Goal: Communication & Community: Answer question/provide support

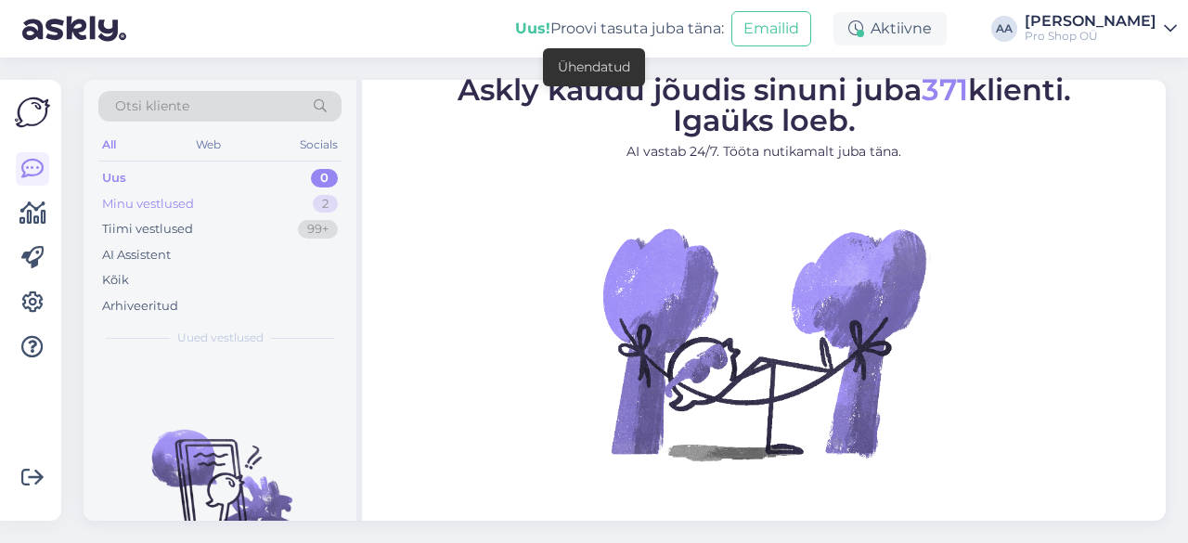
click at [173, 202] on div "Minu vestlused" at bounding box center [148, 204] width 92 height 19
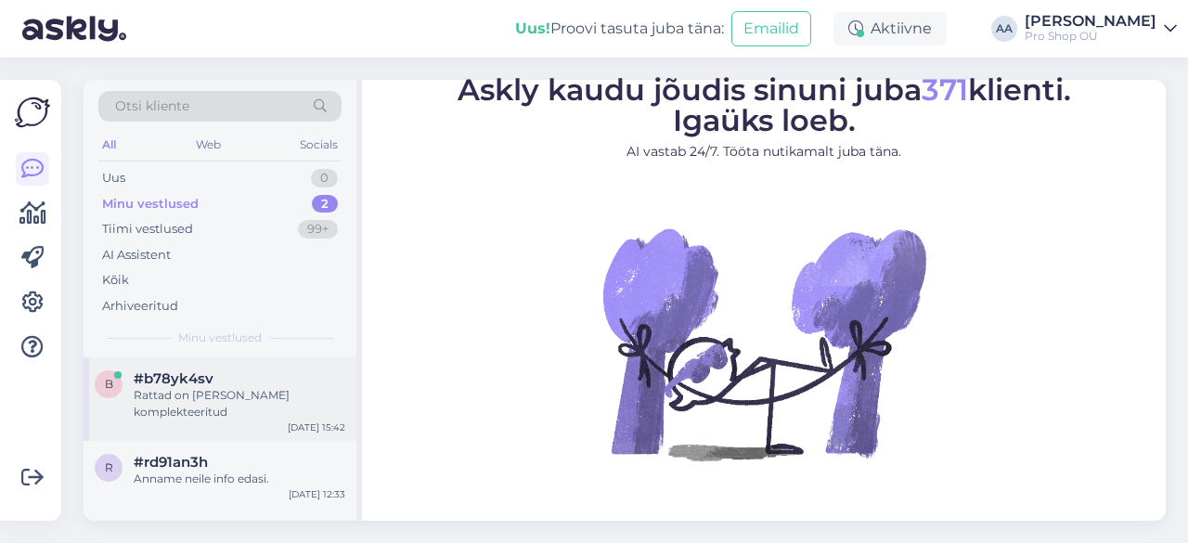
click at [180, 392] on div "Rattad on [PERSON_NAME] komplekteeritud" at bounding box center [240, 403] width 212 height 33
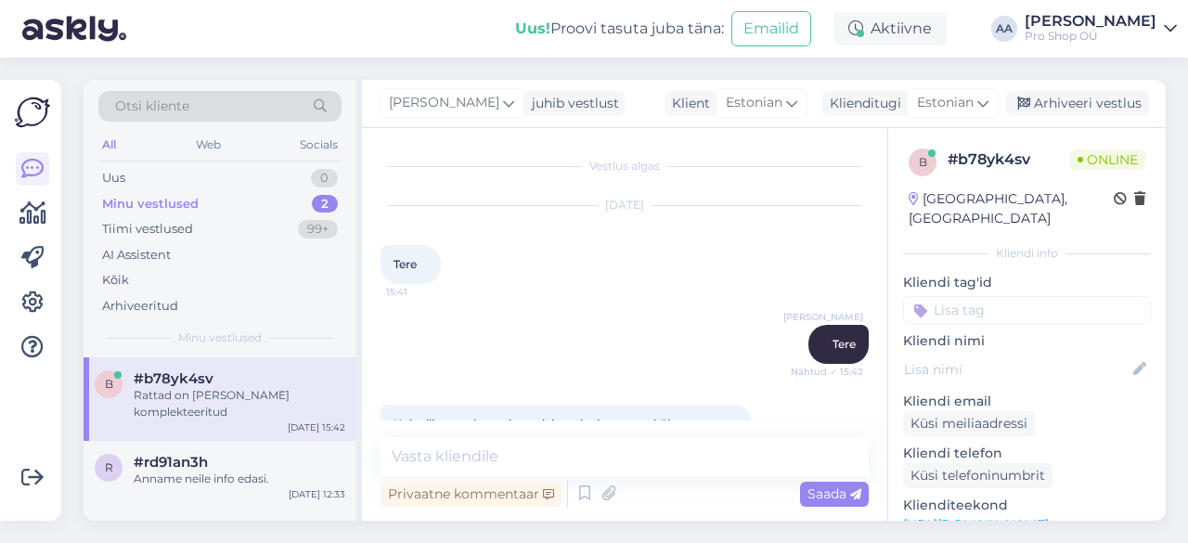
scroll to position [299, 0]
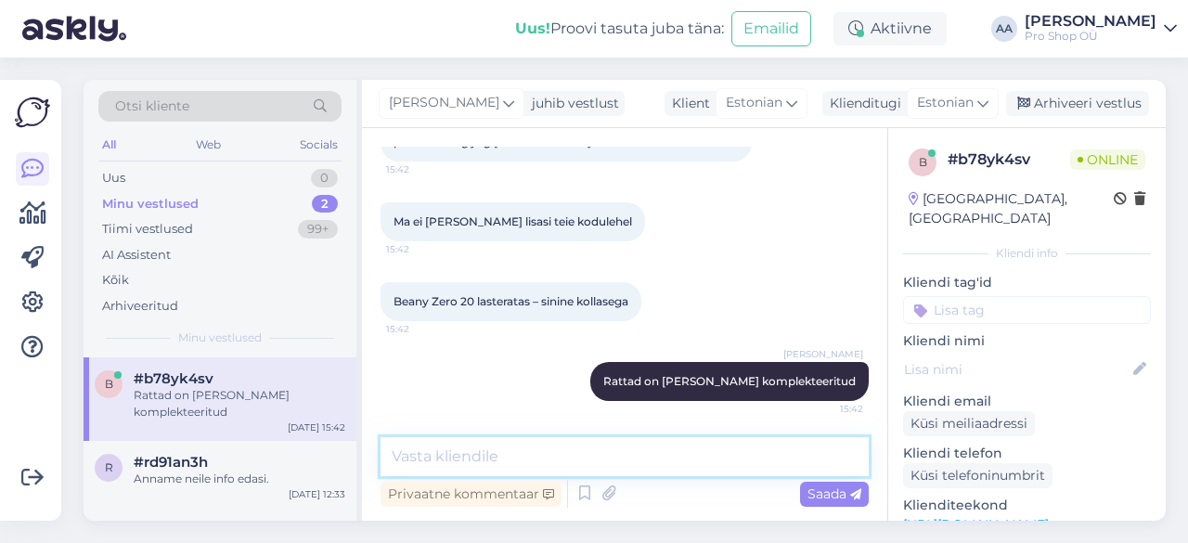
click at [572, 465] on textarea at bounding box center [625, 456] width 488 height 39
type textarea "J"
type textarea "h"
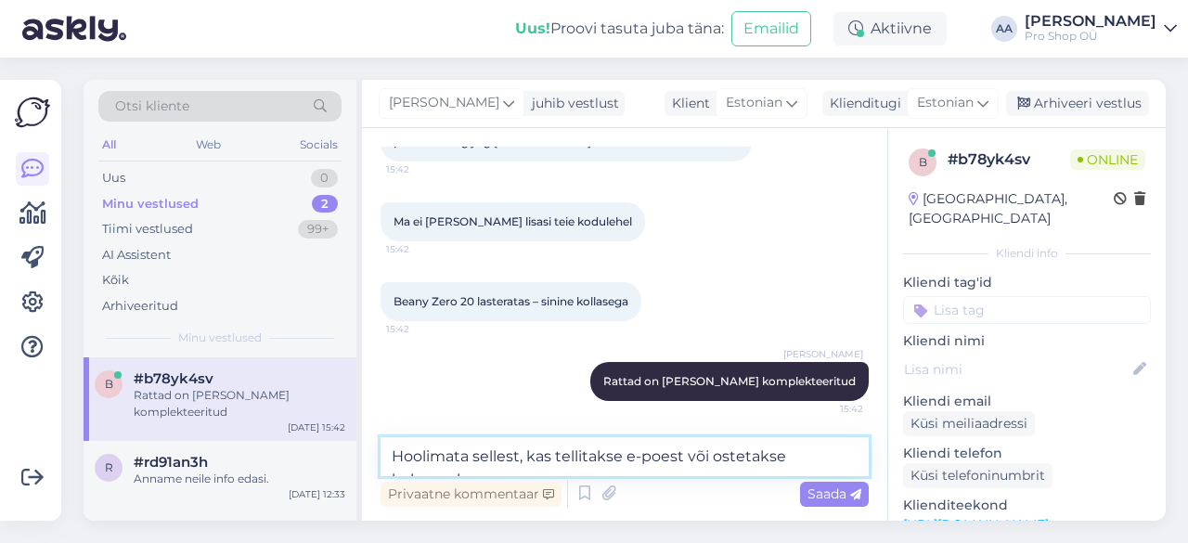
type textarea "Hoolimata sellest, kas tellitakse e-poest või ostetakse kohapealt"
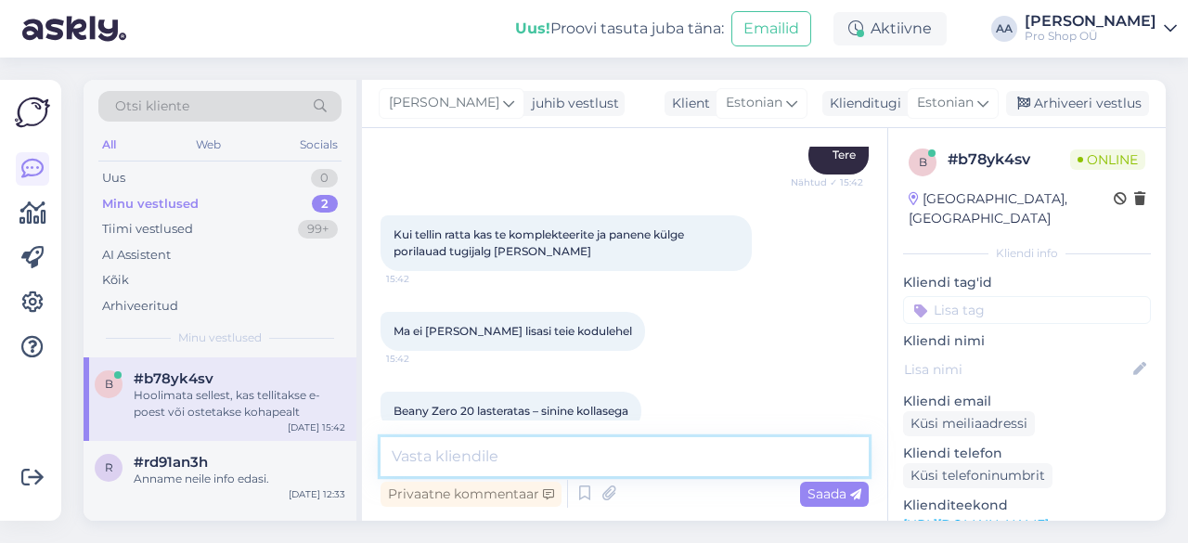
scroll to position [395, 0]
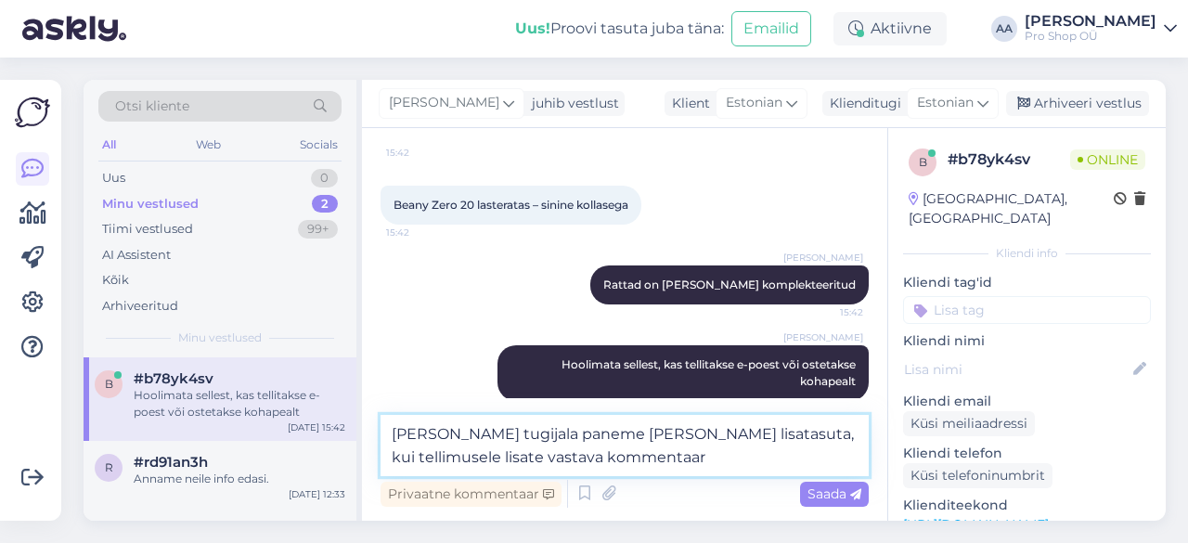
type textarea "[PERSON_NAME] tugijala paneme [PERSON_NAME] lisatasuta, kui tellimusele lisate …"
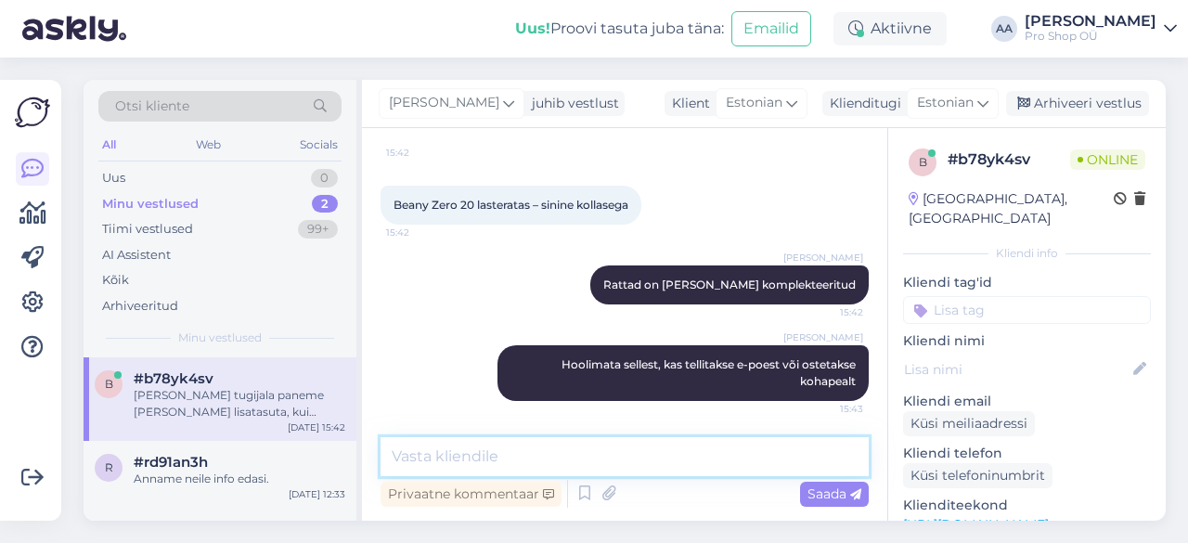
scroll to position [492, 0]
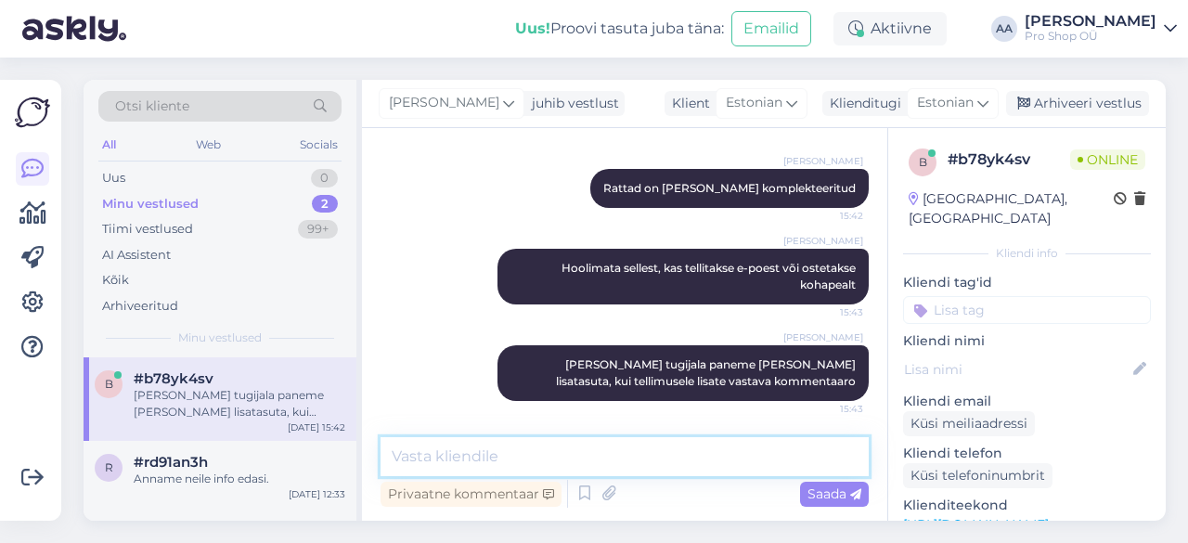
click at [600, 463] on textarea at bounding box center [625, 456] width 488 height 39
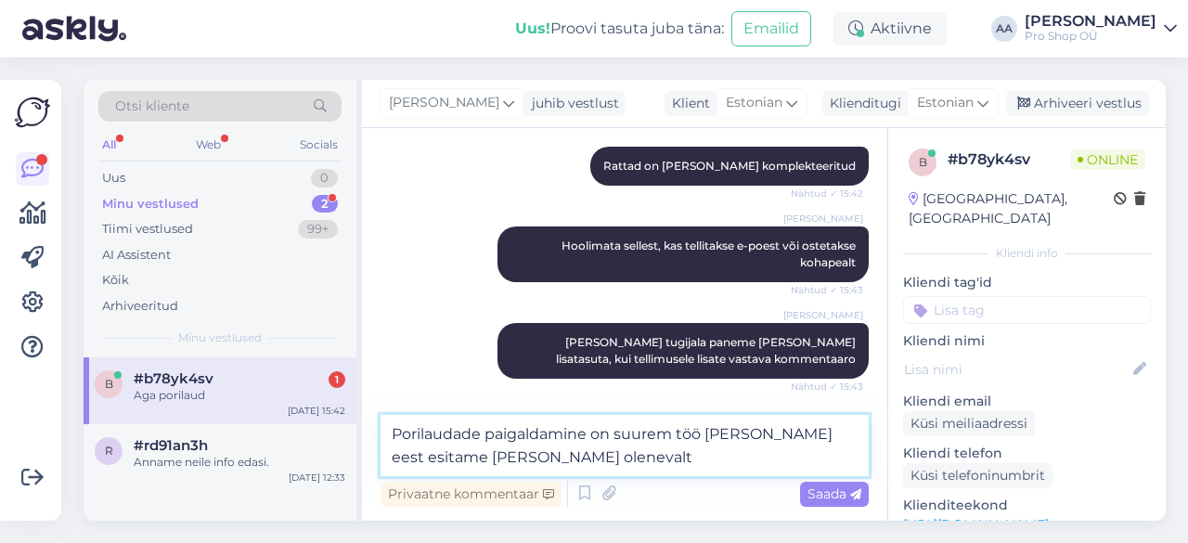
scroll to position [594, 0]
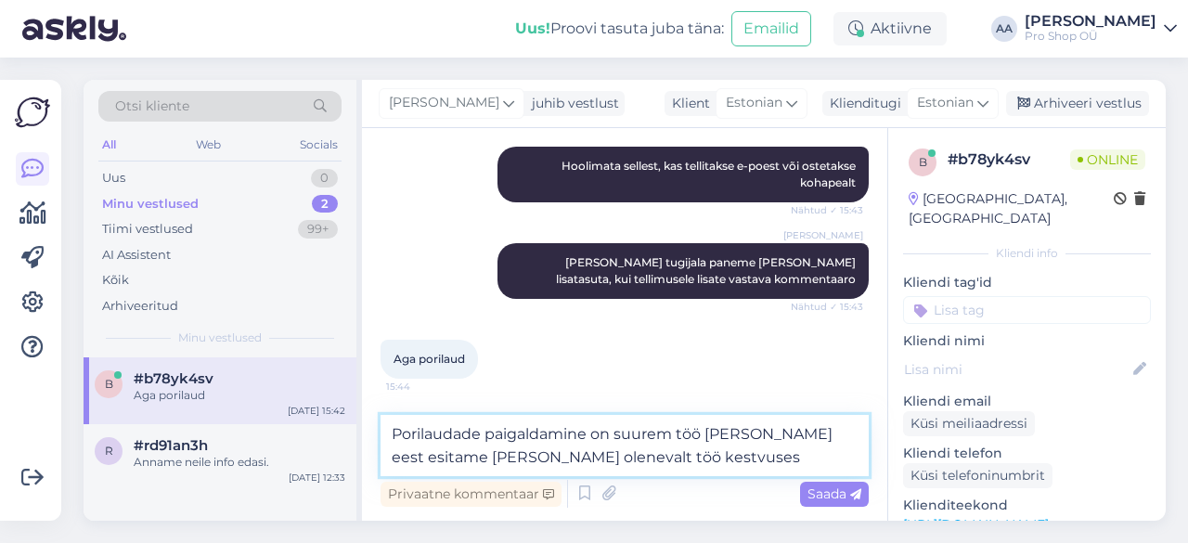
type textarea "Porilaudade paigaldamine on suurem töö [PERSON_NAME] eest esitame [PERSON_NAME]…"
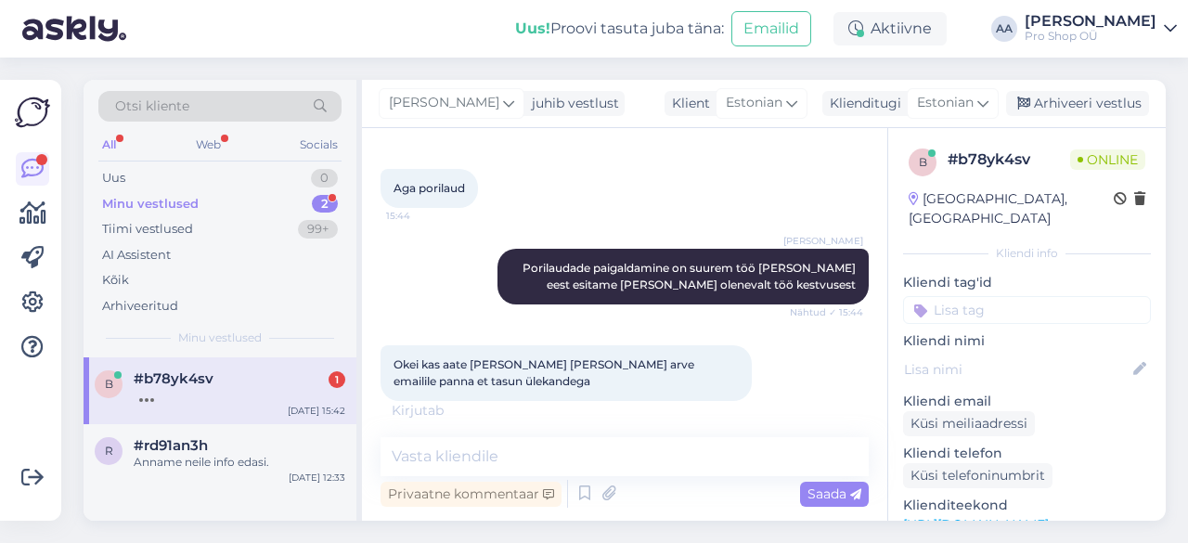
scroll to position [845, 0]
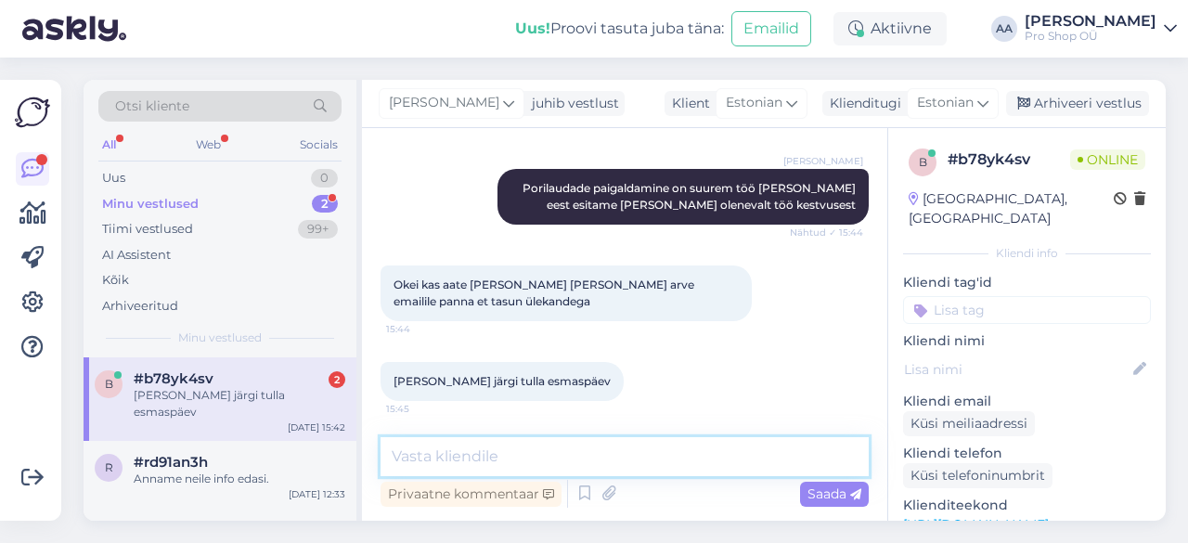
click at [486, 460] on textarea at bounding box center [625, 456] width 488 height 39
type textarea "T"
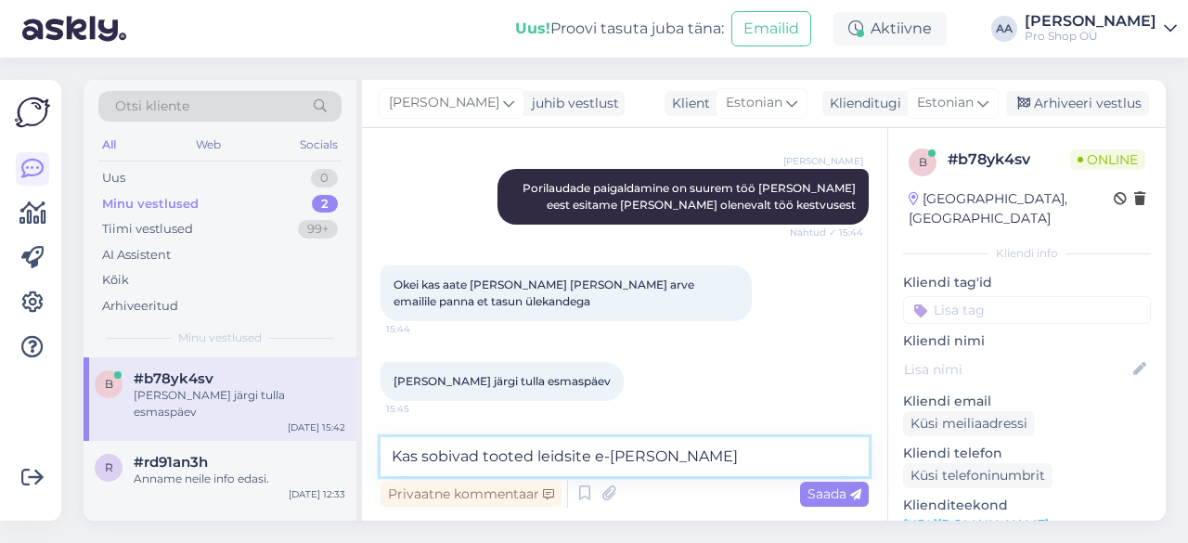
type textarea "Kas sobivad tooted leidsite e-poest üles+"
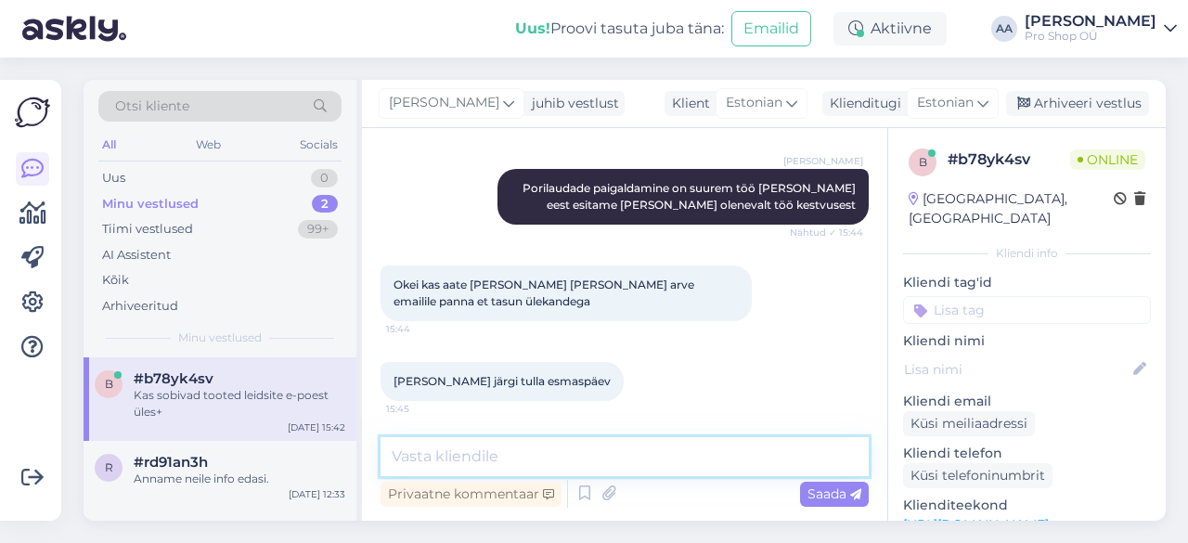
scroll to position [925, 0]
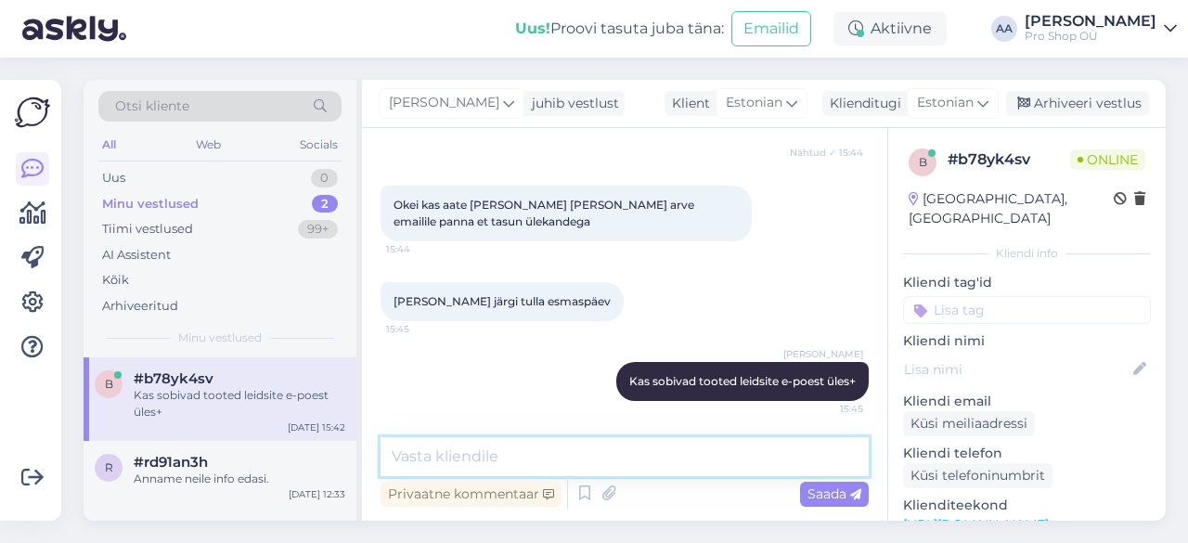
type textarea "?"
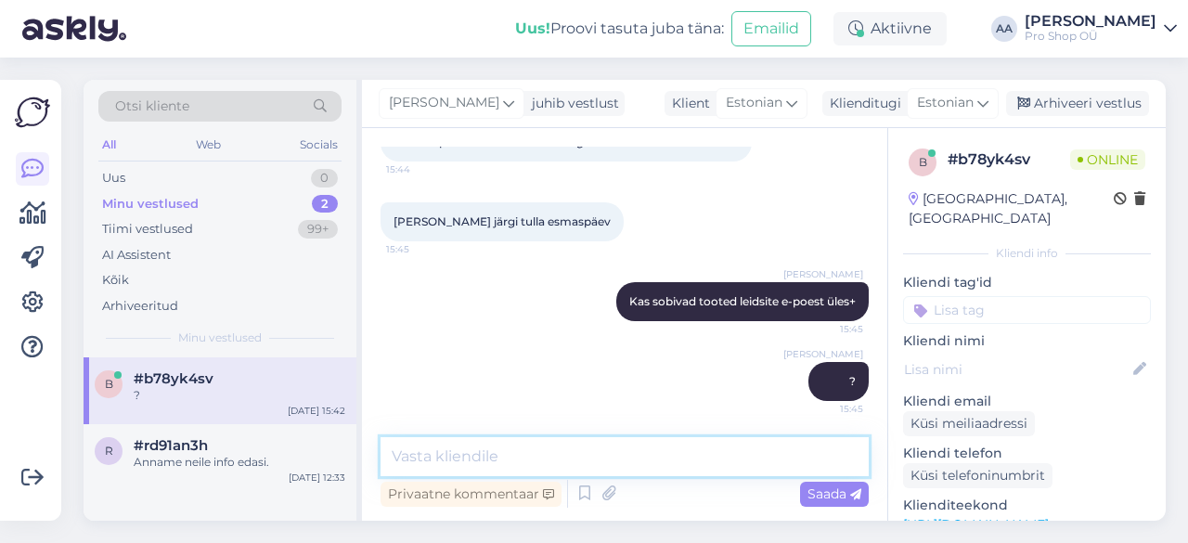
click at [485, 460] on textarea at bounding box center [625, 456] width 488 height 39
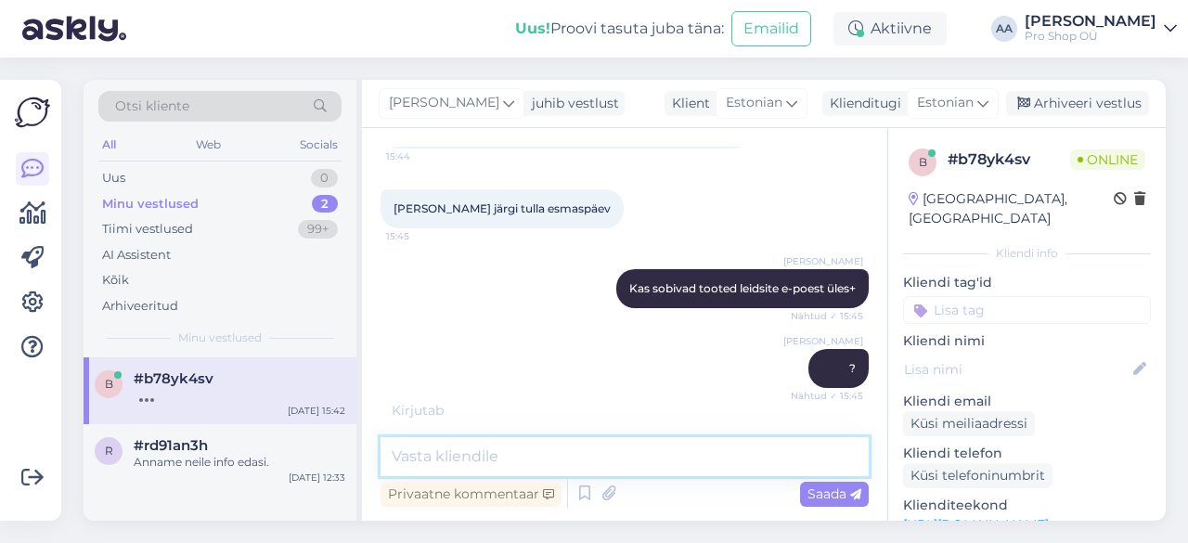
scroll to position [1024, 0]
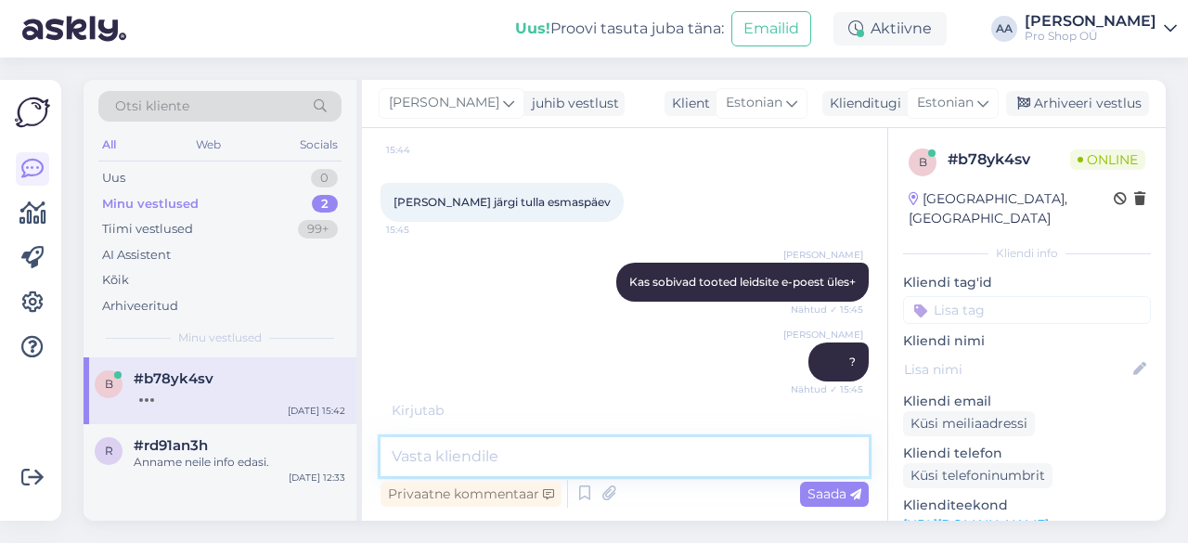
click at [484, 458] on textarea at bounding box center [625, 456] width 488 height 39
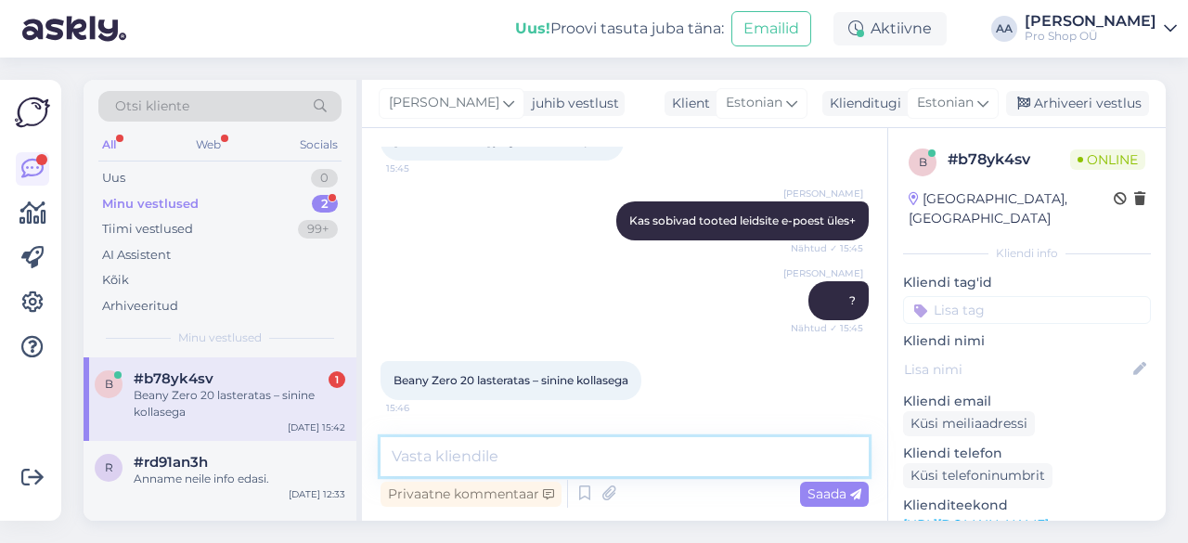
scroll to position [1084, 0]
click at [505, 459] on textarea at bounding box center [625, 456] width 488 height 39
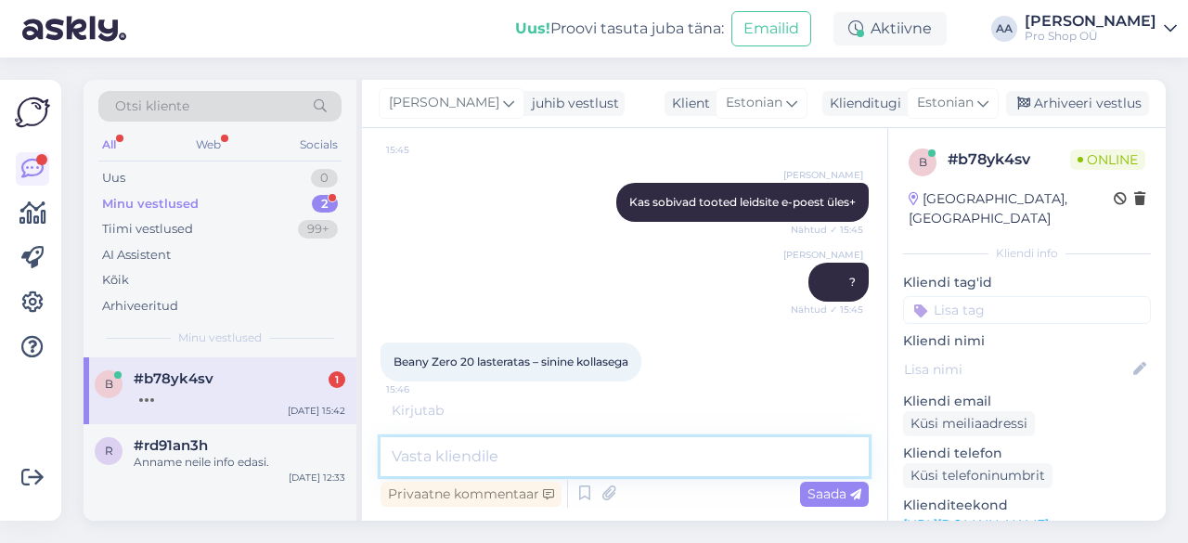
scroll to position [1164, 0]
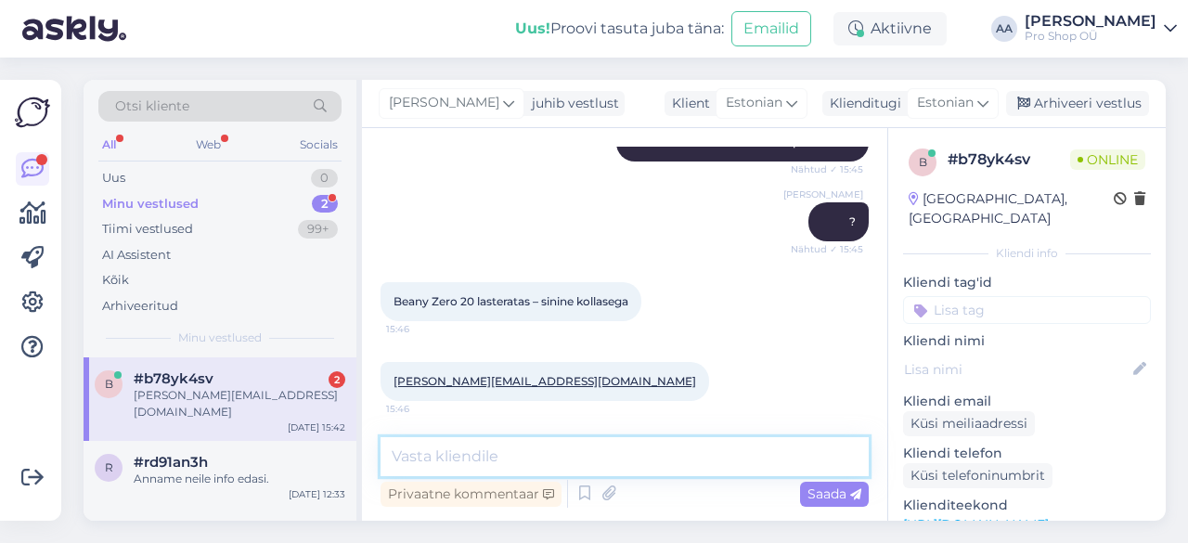
click at [483, 453] on textarea at bounding box center [625, 456] width 488 height 39
type textarea "K"
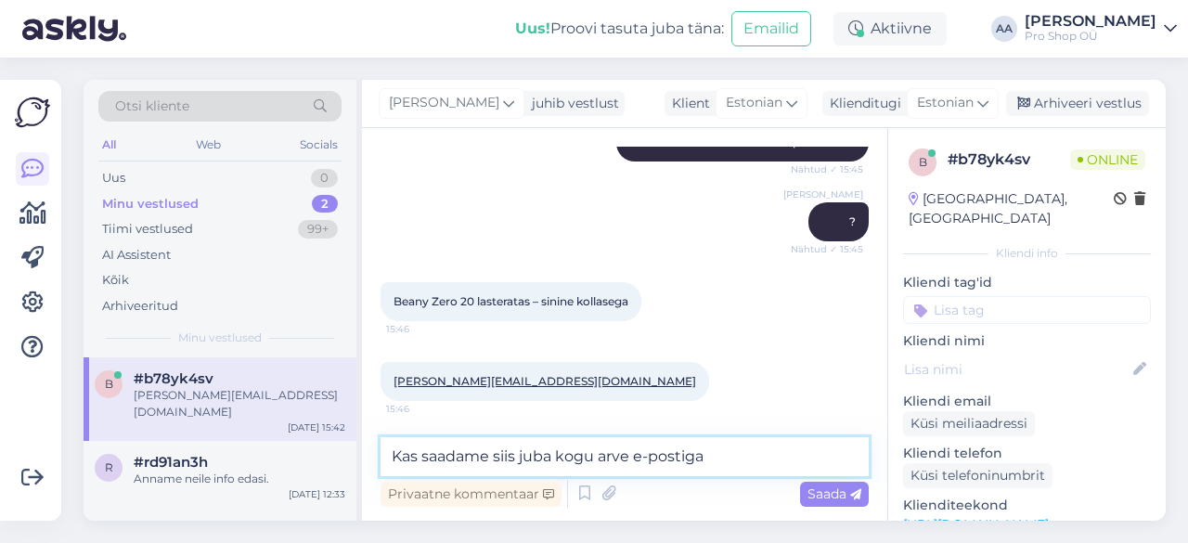
type textarea "Kas saadame siis juba kogu arve e-postiga?"
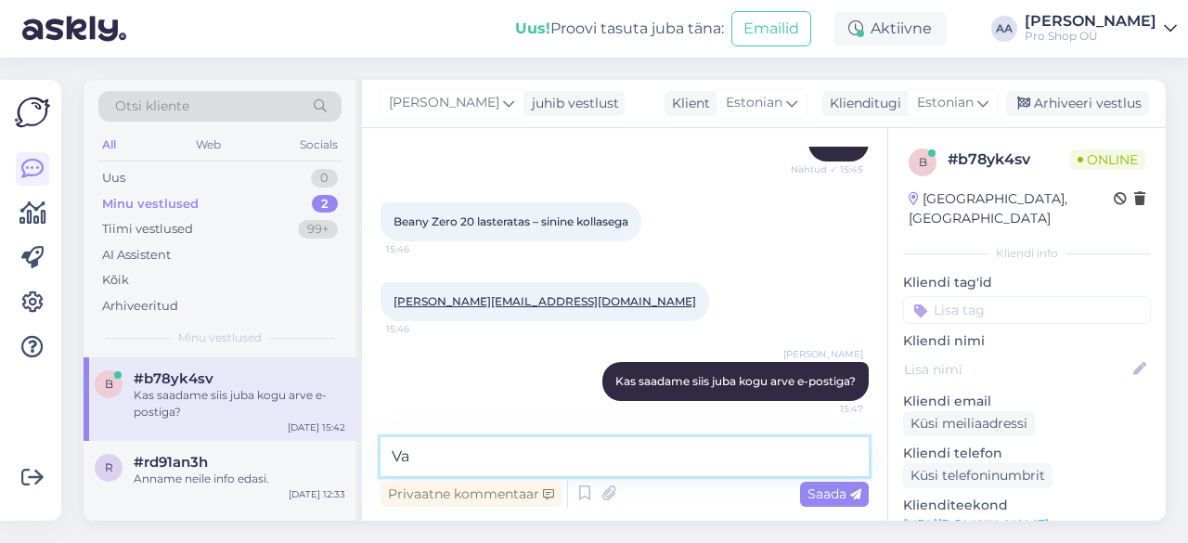
type textarea "V"
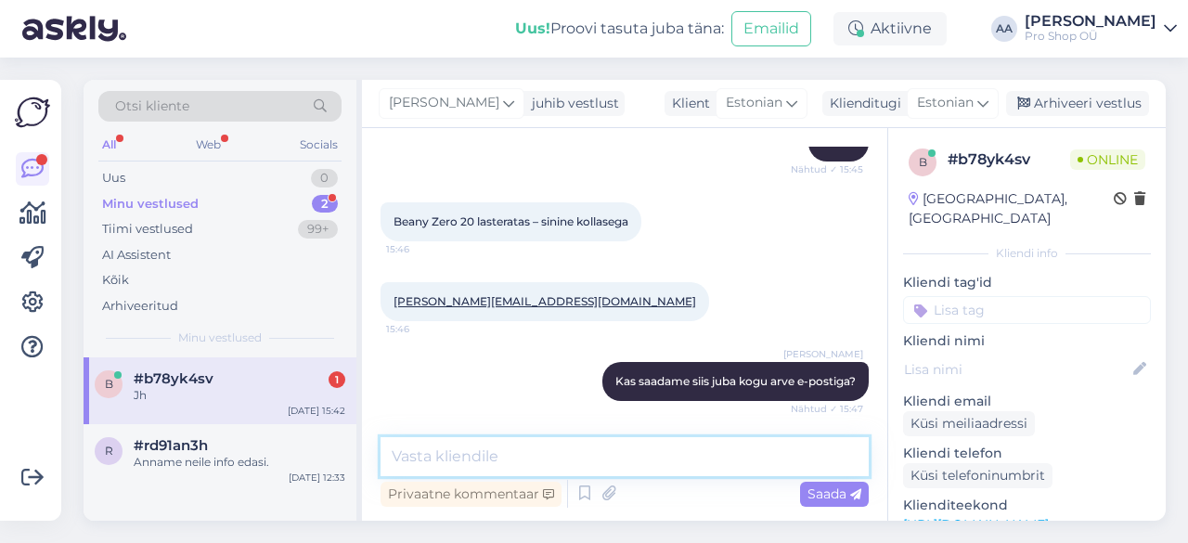
scroll to position [1324, 0]
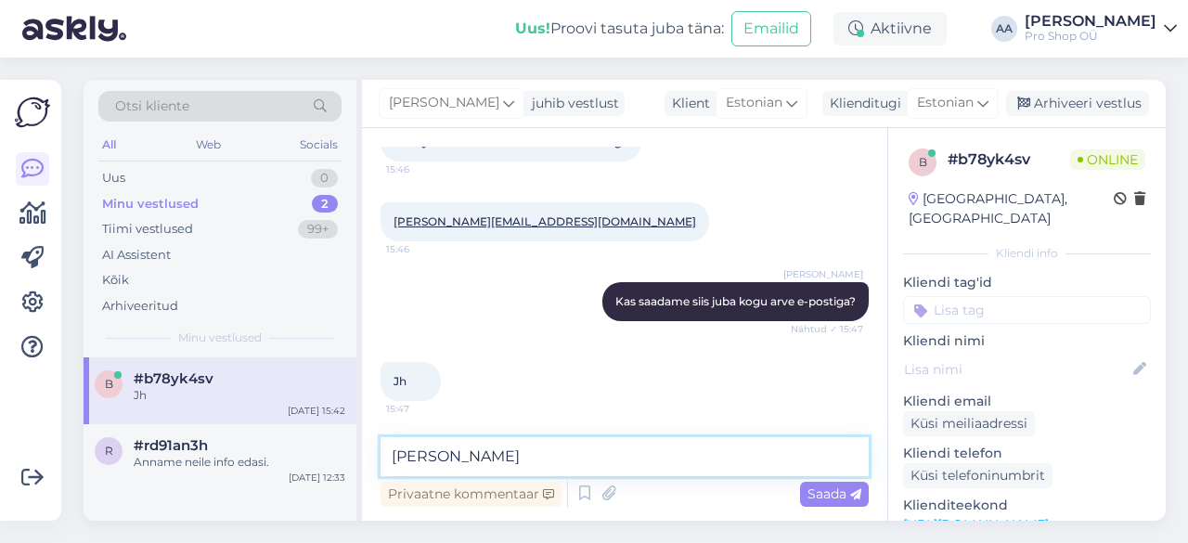
type textarea "J"
type textarea "Sinna sobibki [PERSON_NAME] üks jalg [PERSON_NAME] leiame ise."
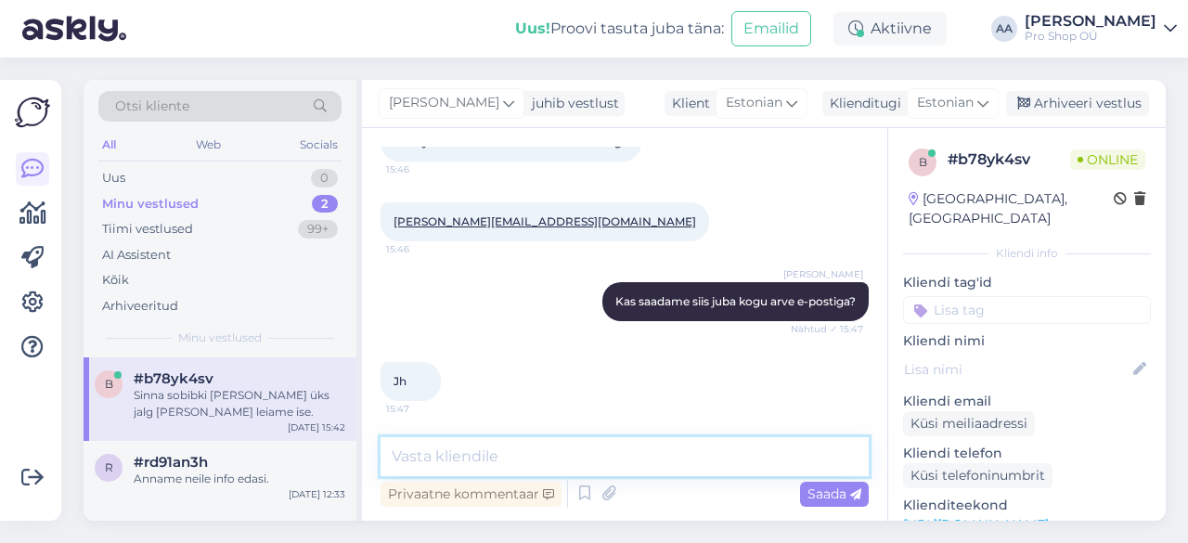
scroll to position [1404, 0]
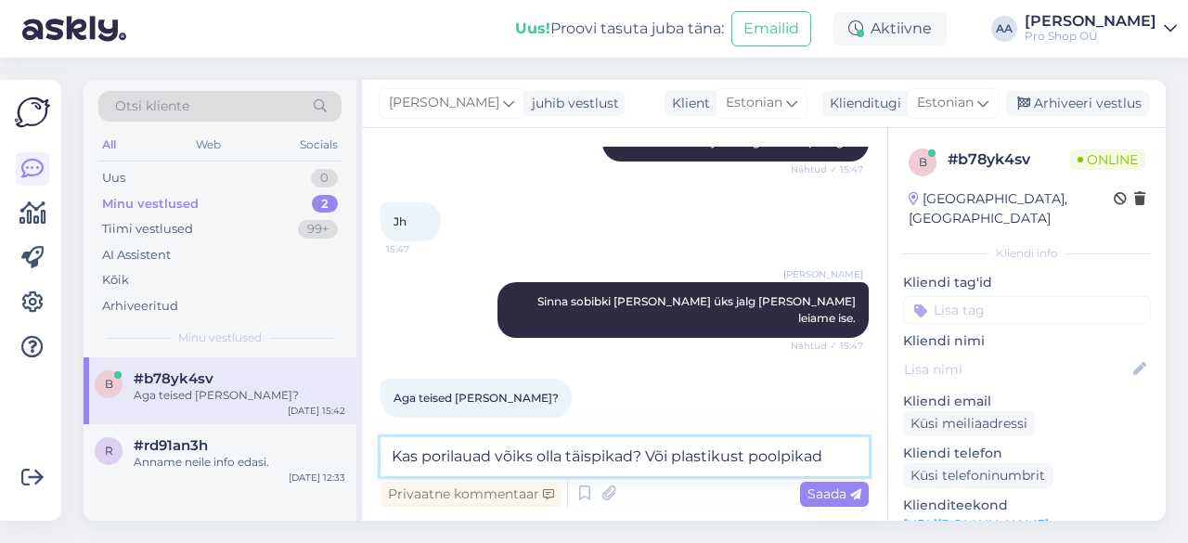
type textarea "Kas porilauad võiks olla täispikad? Või plastikust poolpikad?"
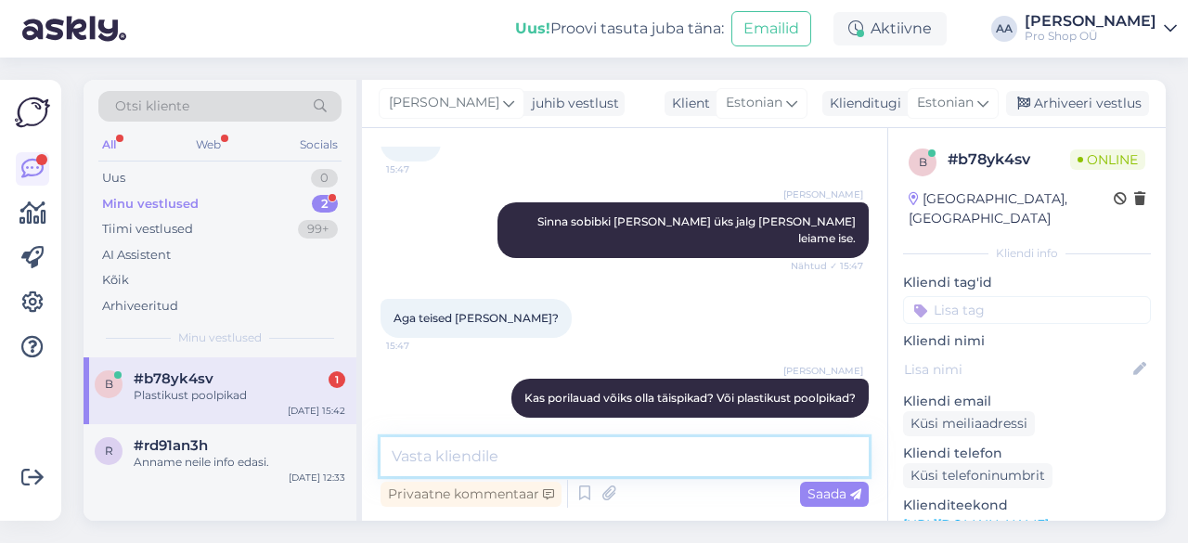
scroll to position [1643, 0]
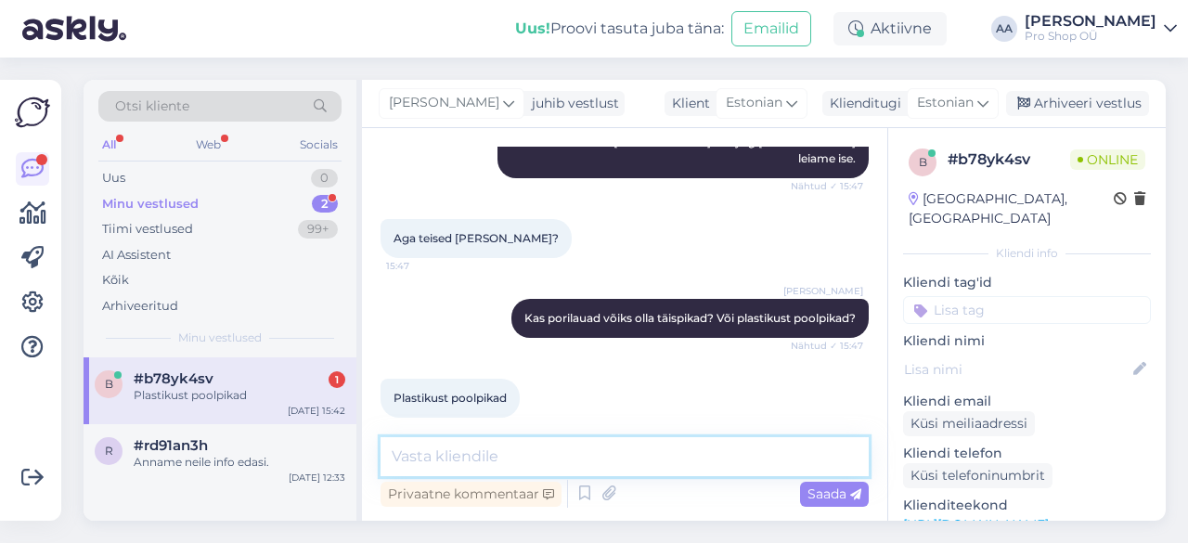
paste textarea "[URL][DOMAIN_NAME]"
type textarea "[URL][DOMAIN_NAME]"
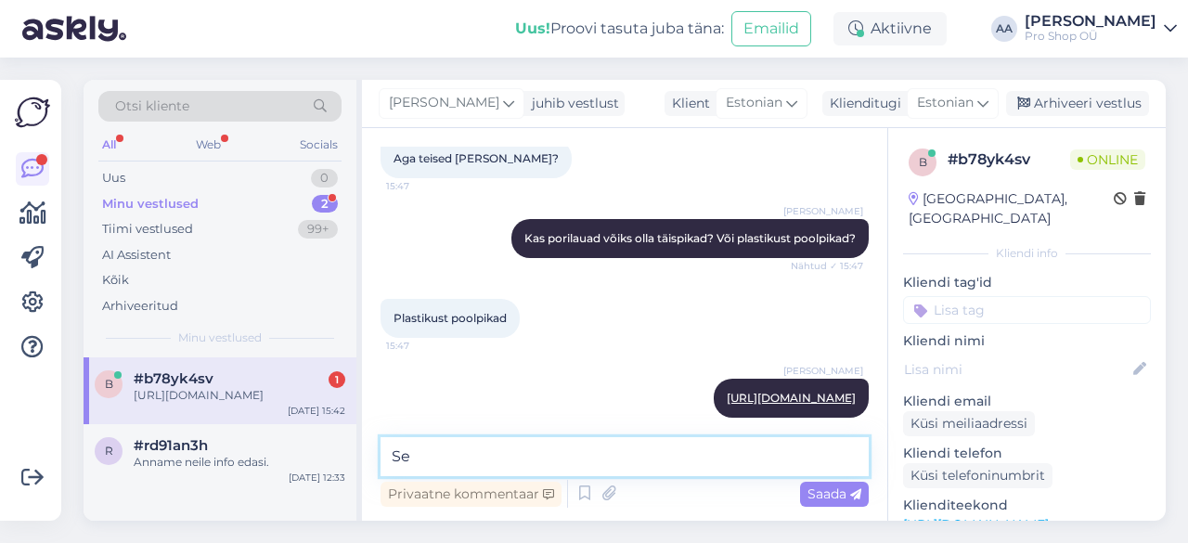
type textarea "S"
click at [467, 460] on textarea at bounding box center [625, 456] width 488 height 39
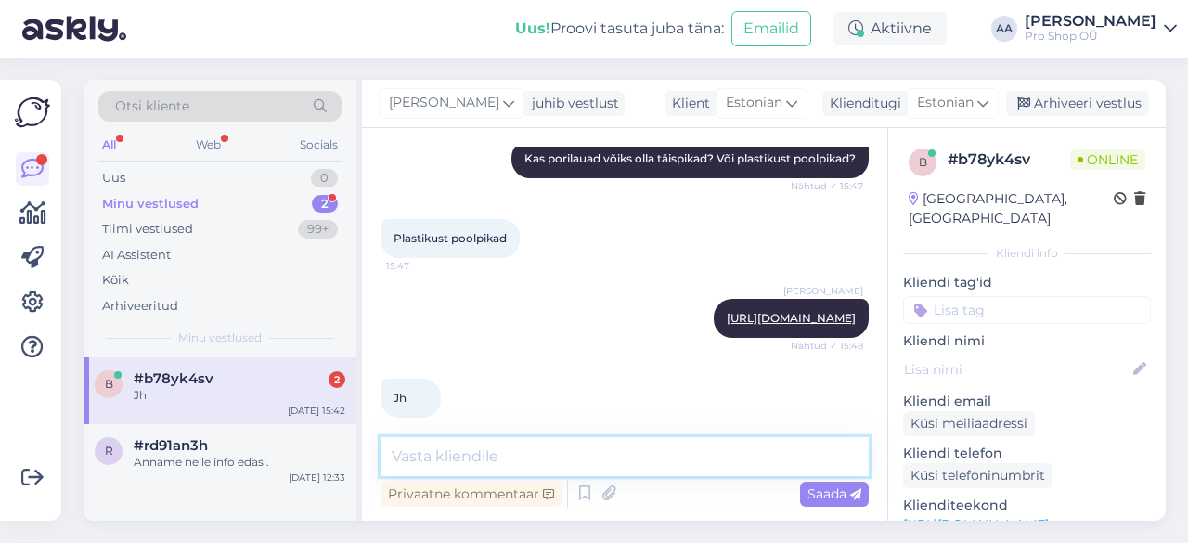
paste textarea "[URL][DOMAIN_NAME]"
type textarea "[URL][DOMAIN_NAME]"
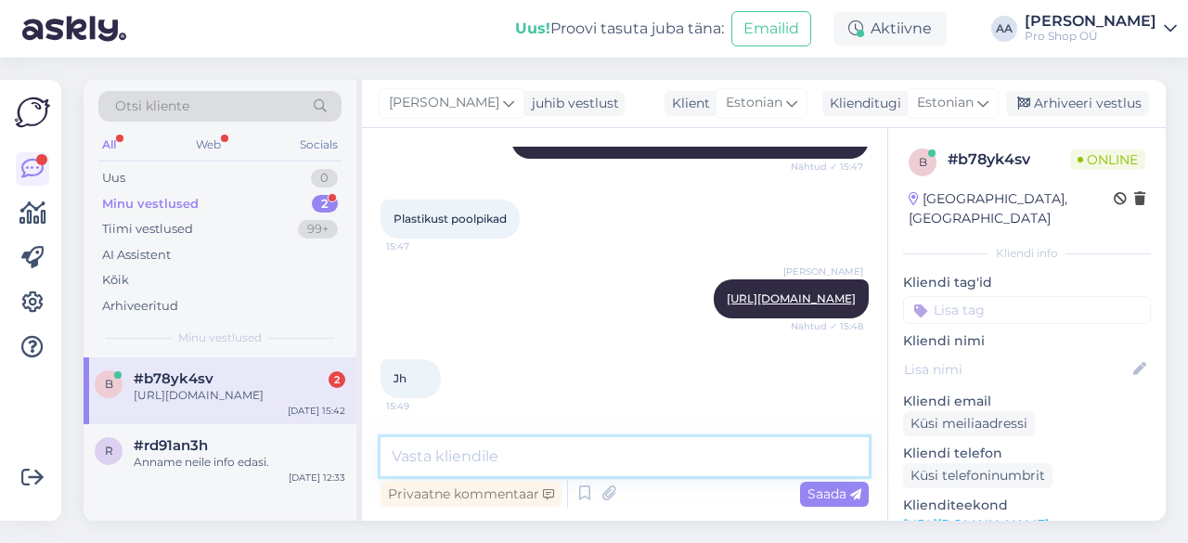
scroll to position [1899, 0]
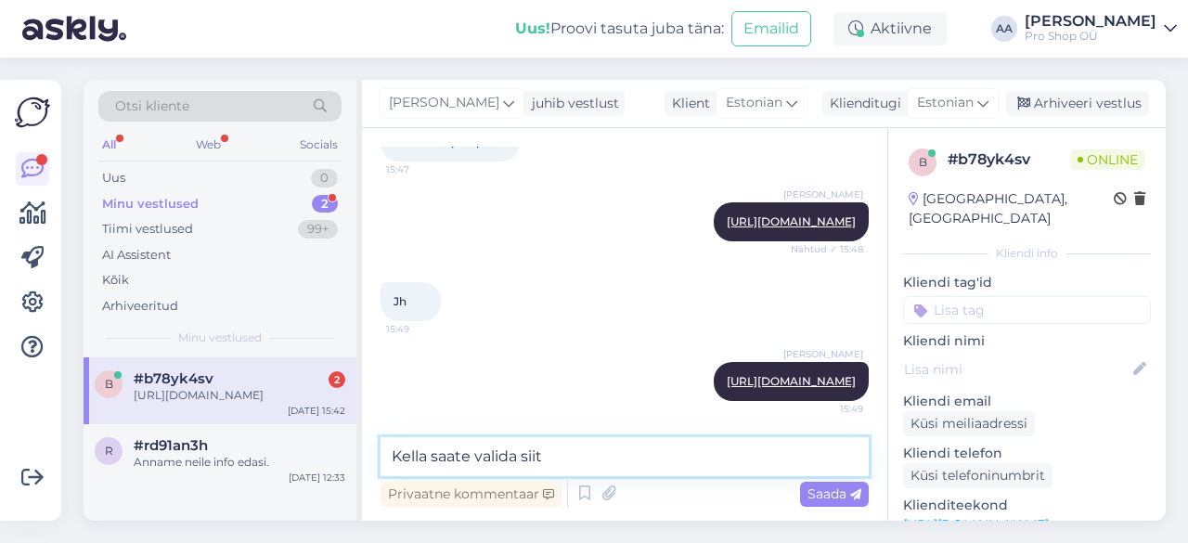
type textarea "Kella saate valida siit:"
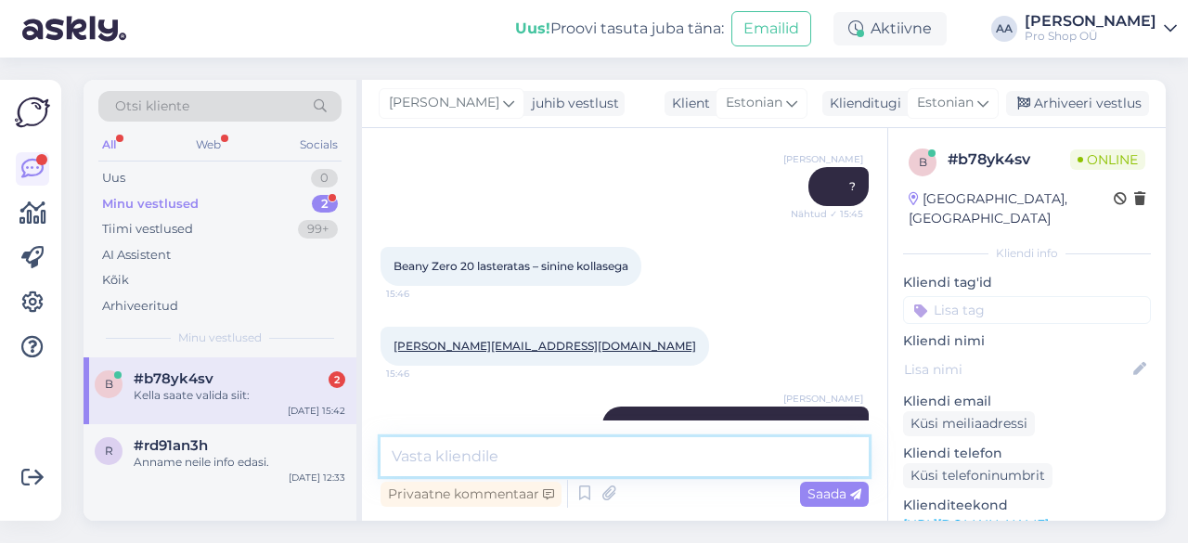
scroll to position [1192, 0]
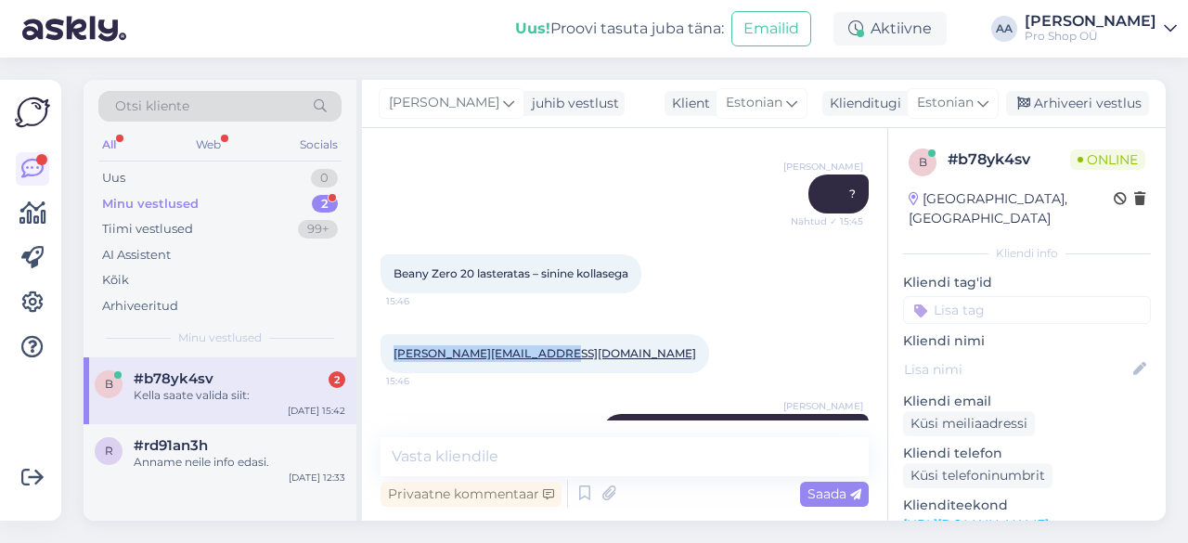
drag, startPoint x: 556, startPoint y: 354, endPoint x: 394, endPoint y: 357, distance: 162.5
click at [394, 357] on div "[PERSON_NAME][EMAIL_ADDRESS][DOMAIN_NAME] 15:46" at bounding box center [545, 353] width 329 height 39
copy link "[PERSON_NAME][EMAIL_ADDRESS][DOMAIN_NAME]"
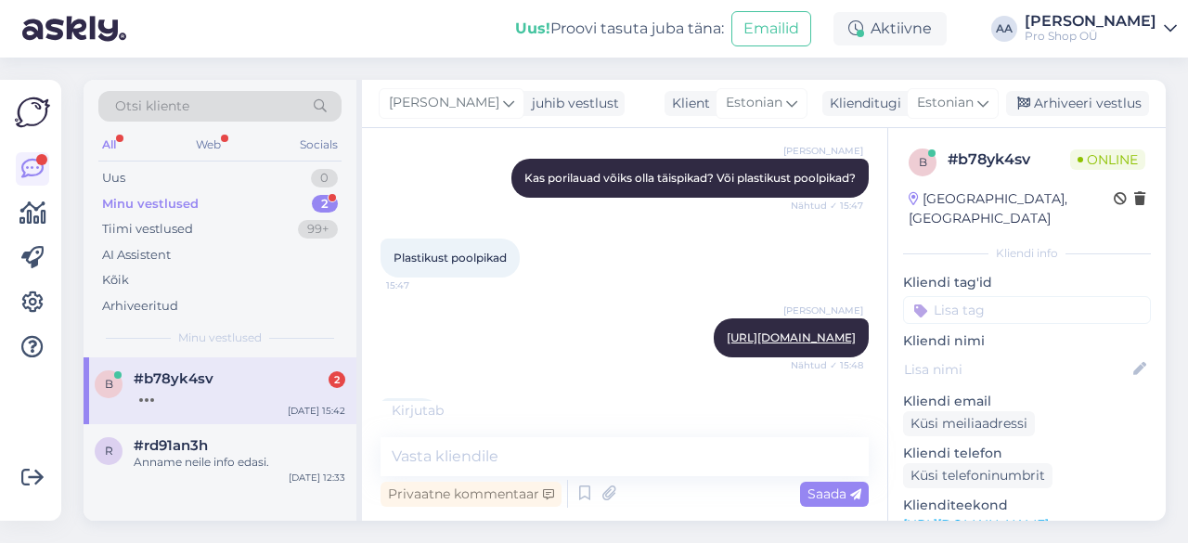
scroll to position [1782, 0]
click at [727, 331] on link "[URL][DOMAIN_NAME]" at bounding box center [791, 338] width 129 height 14
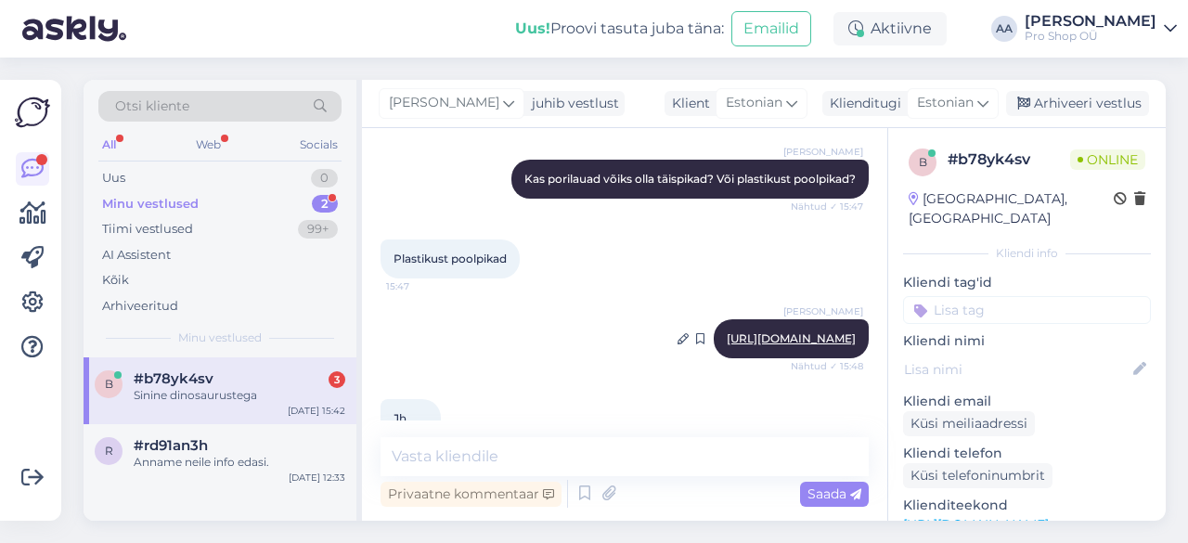
scroll to position [2059, 0]
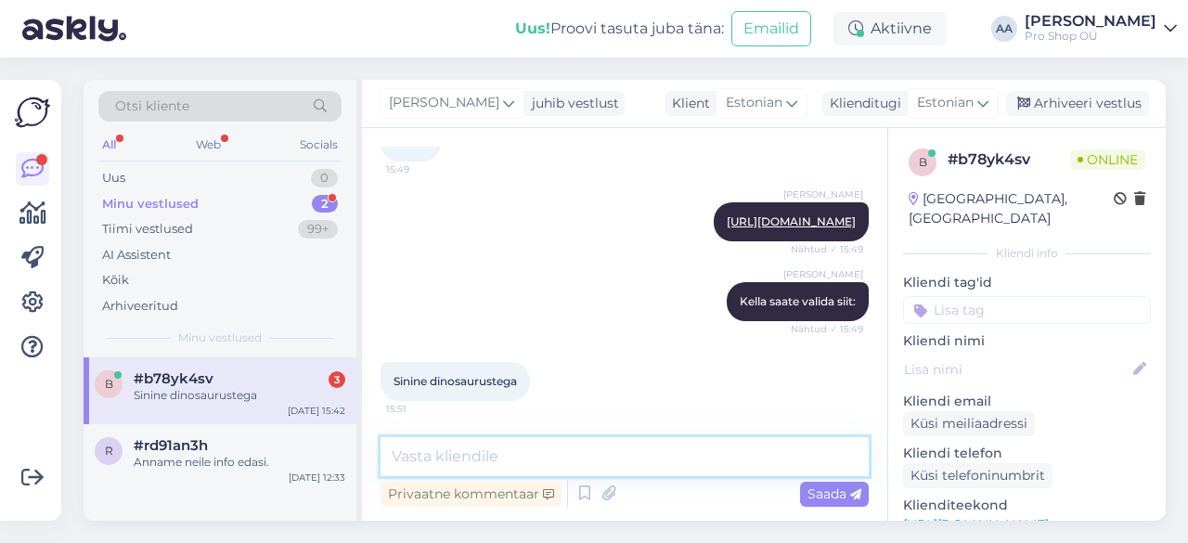
click at [521, 460] on textarea at bounding box center [625, 456] width 488 height 39
type textarea "I"
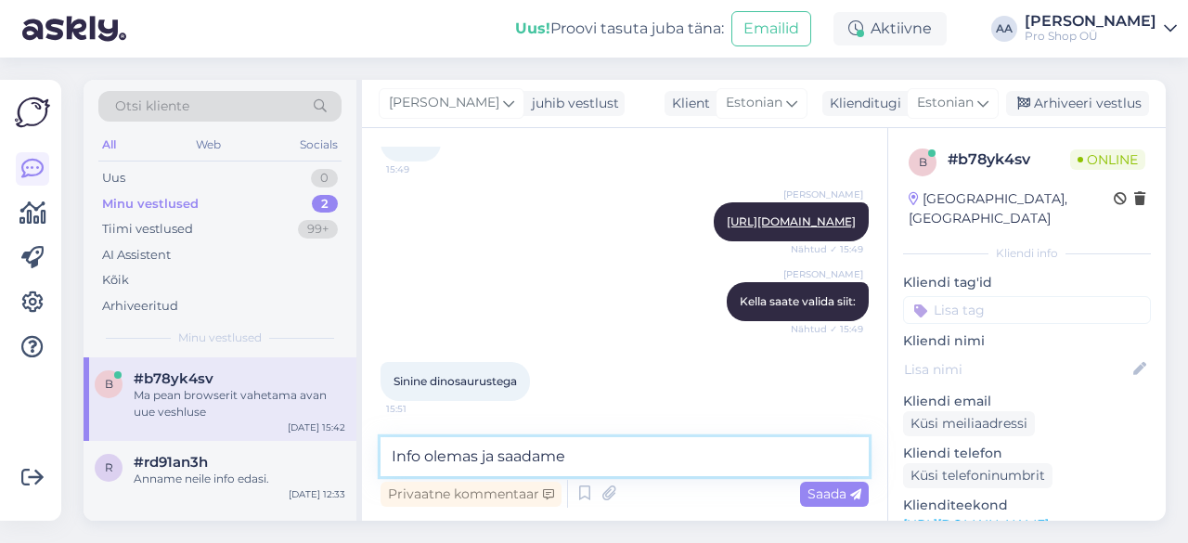
scroll to position [2139, 0]
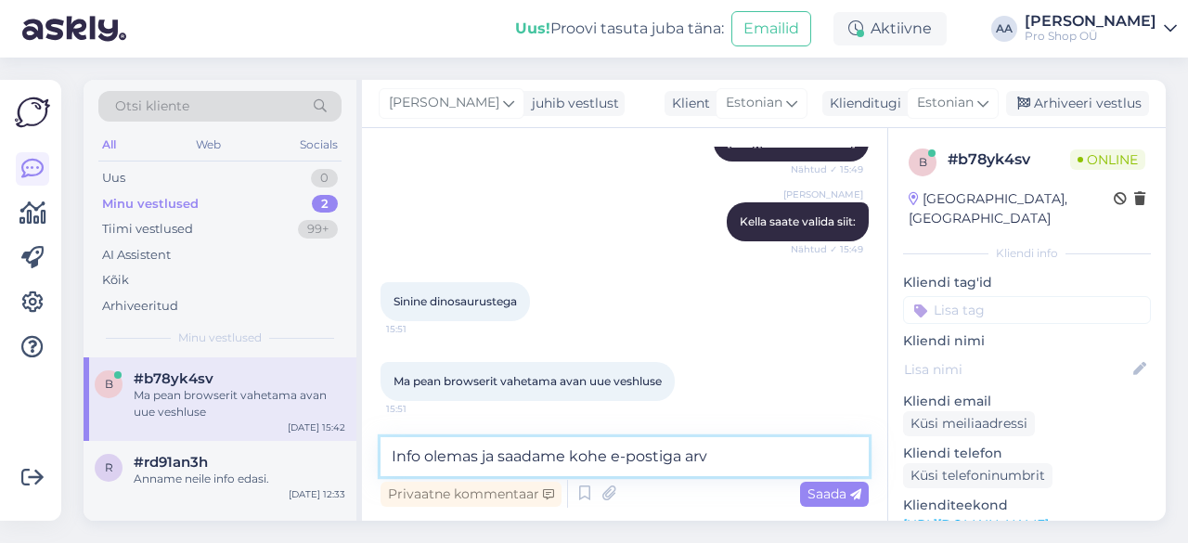
type textarea "Info olemas ja saadame kohe e-postiga arve"
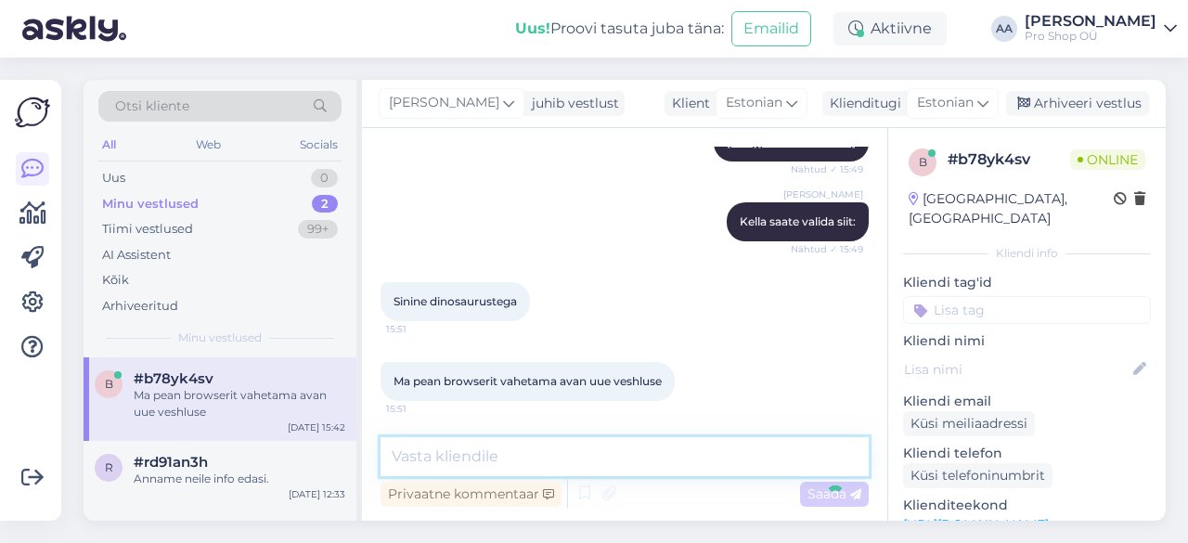
scroll to position [2219, 0]
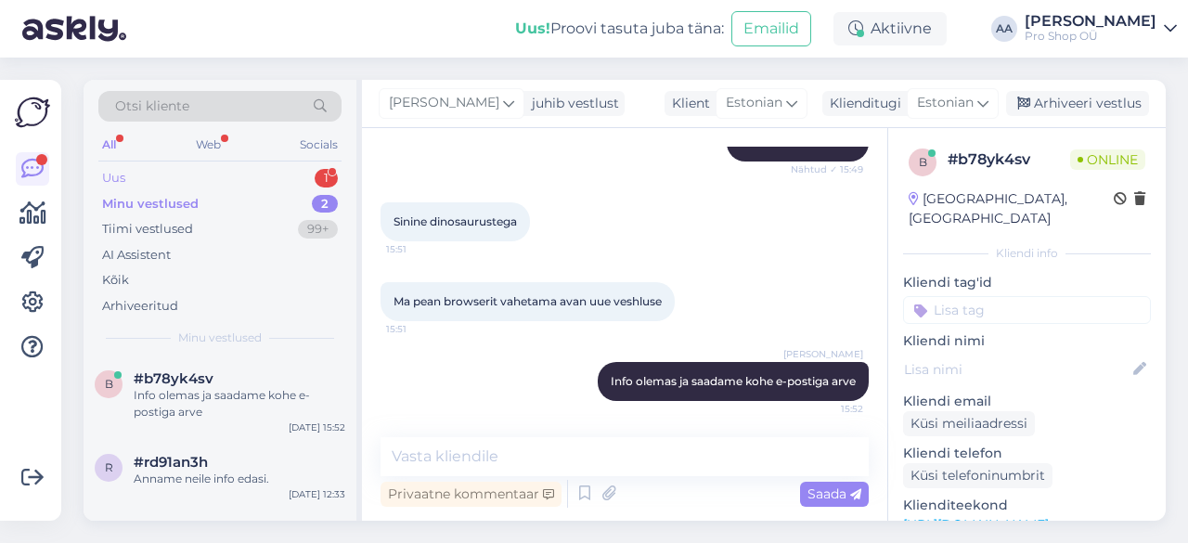
click at [128, 176] on div "Uus 1" at bounding box center [219, 178] width 243 height 26
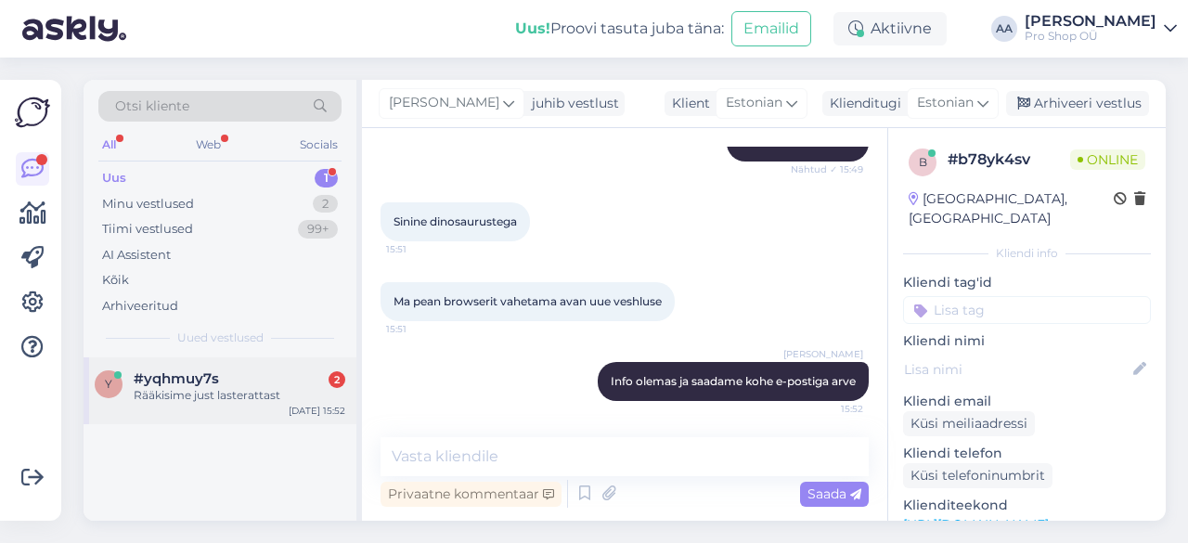
click at [176, 395] on div "Rääkisime just lasterattast" at bounding box center [240, 395] width 212 height 17
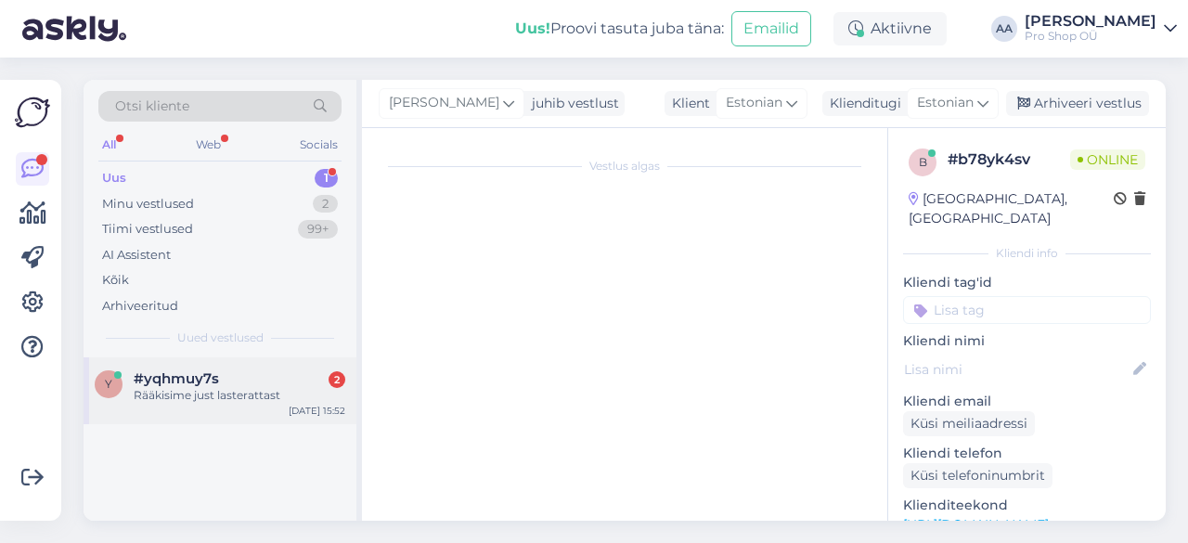
scroll to position [63, 0]
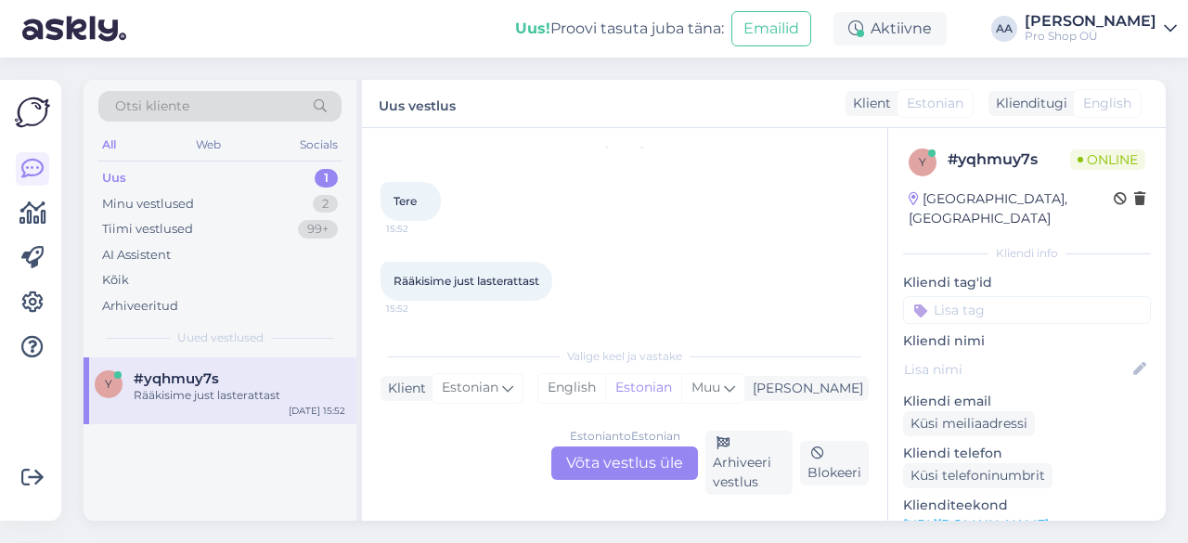
click at [621, 466] on div "Estonian to Estonian Võta vestlus üle" at bounding box center [624, 463] width 147 height 33
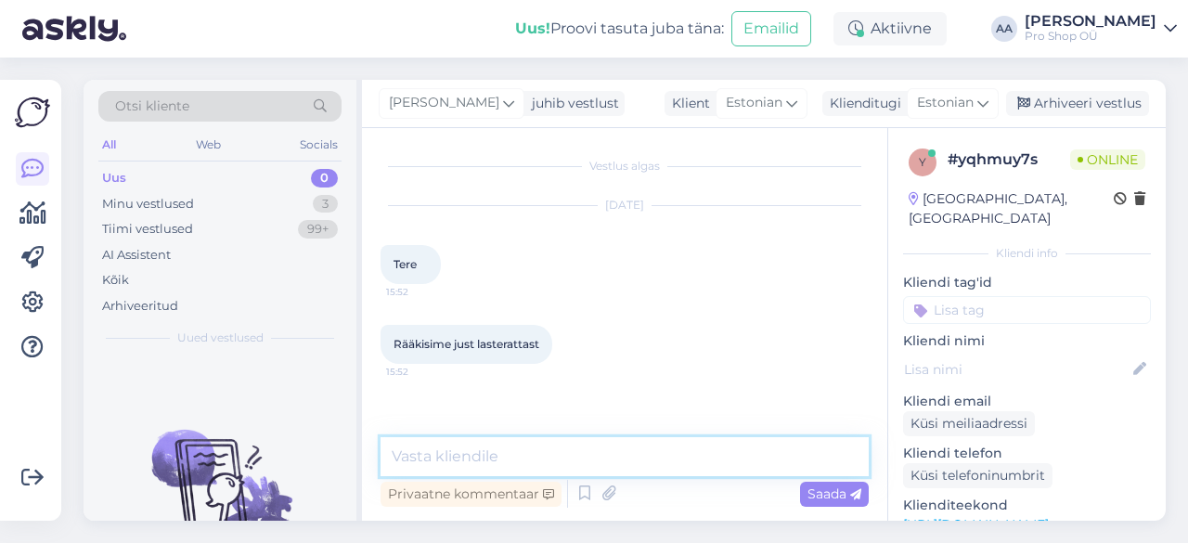
click at [581, 458] on textarea at bounding box center [625, 456] width 488 height 39
type textarea "jah"
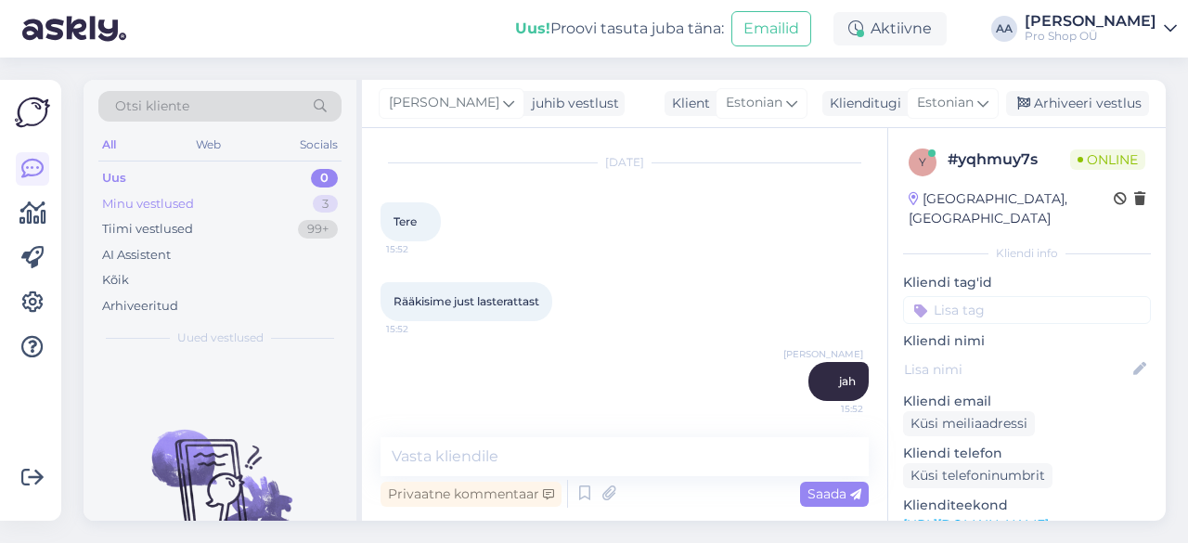
click at [136, 201] on div "Minu vestlused" at bounding box center [148, 204] width 92 height 19
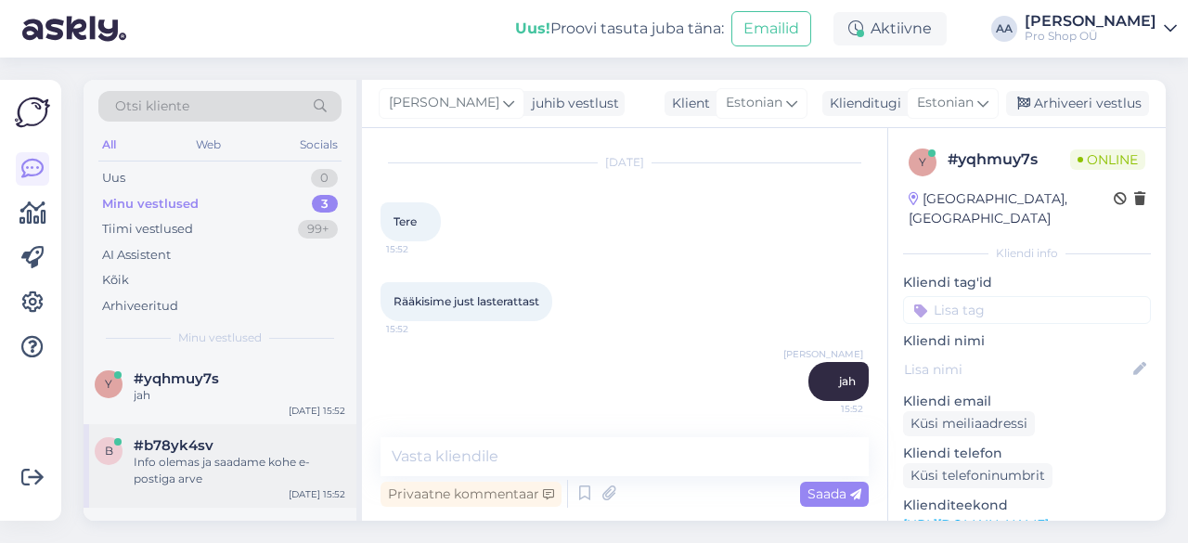
click at [173, 454] on div "Info olemas ja saadame kohe e-postiga arve" at bounding box center [240, 470] width 212 height 33
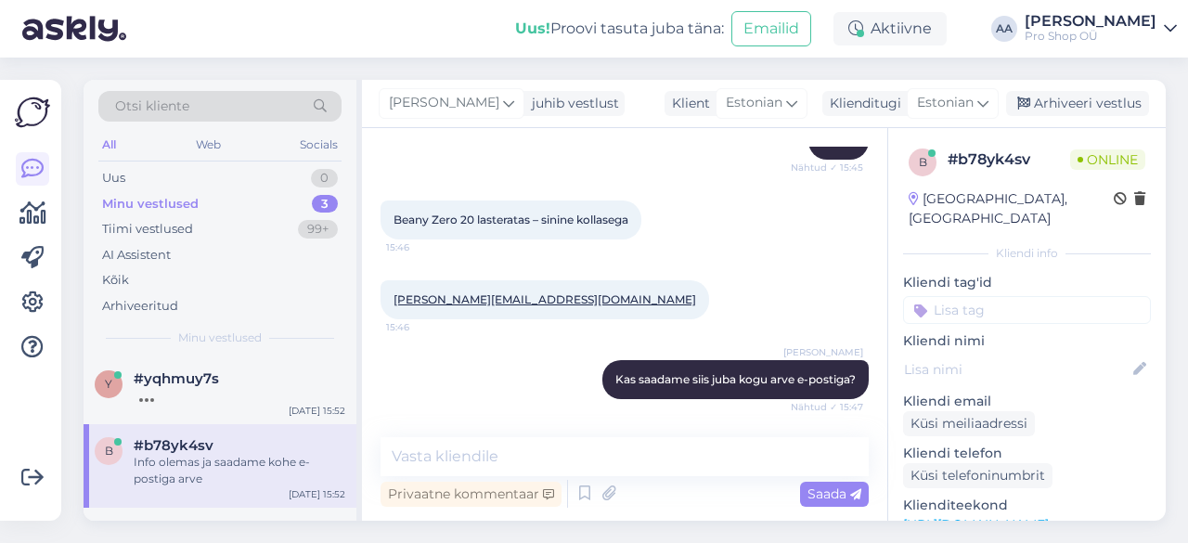
scroll to position [1244, 0]
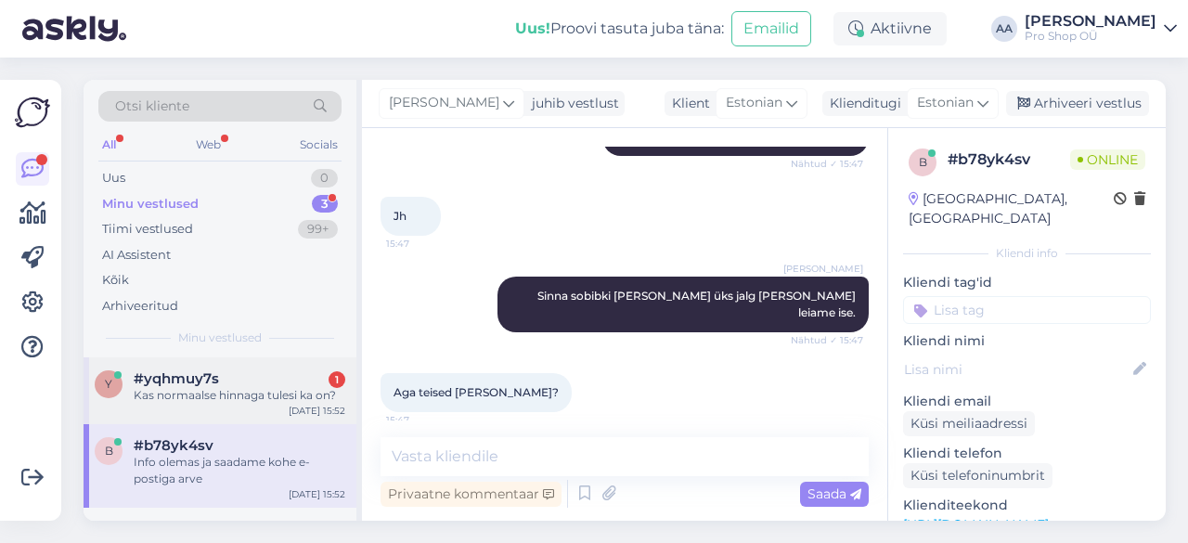
click at [228, 383] on div "#yqhmuy7s 1" at bounding box center [240, 378] width 212 height 17
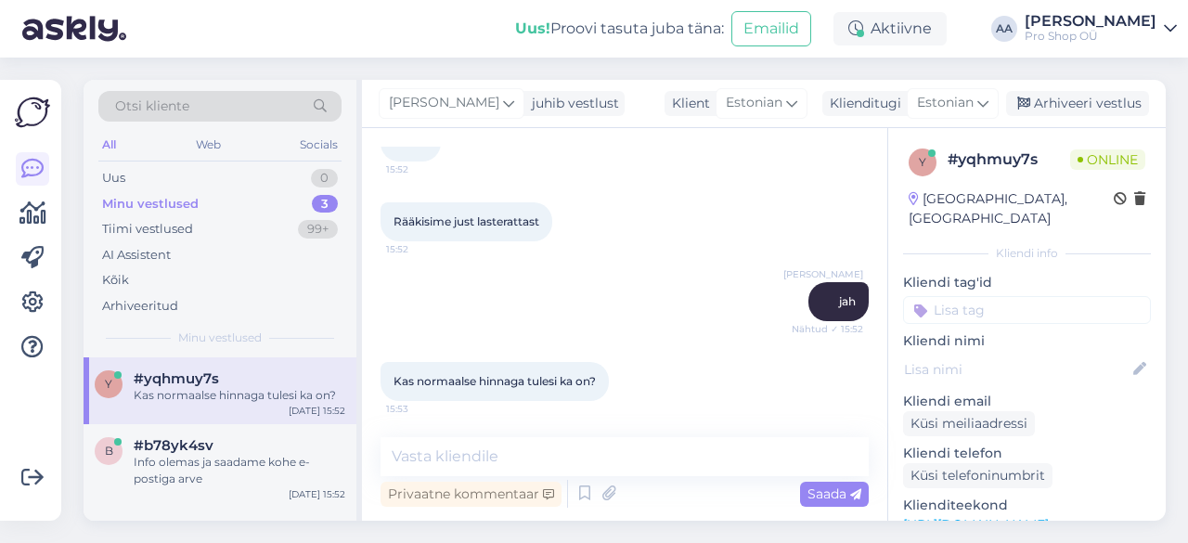
click at [228, 383] on div "#yqhmuy7s" at bounding box center [240, 378] width 212 height 17
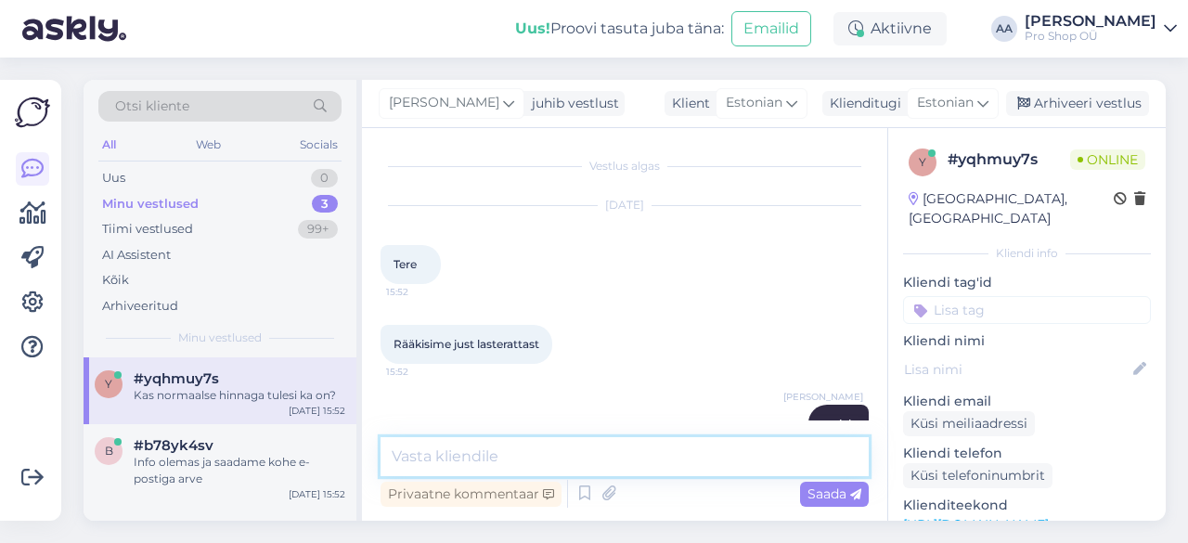
click at [622, 456] on textarea at bounding box center [625, 456] width 488 height 39
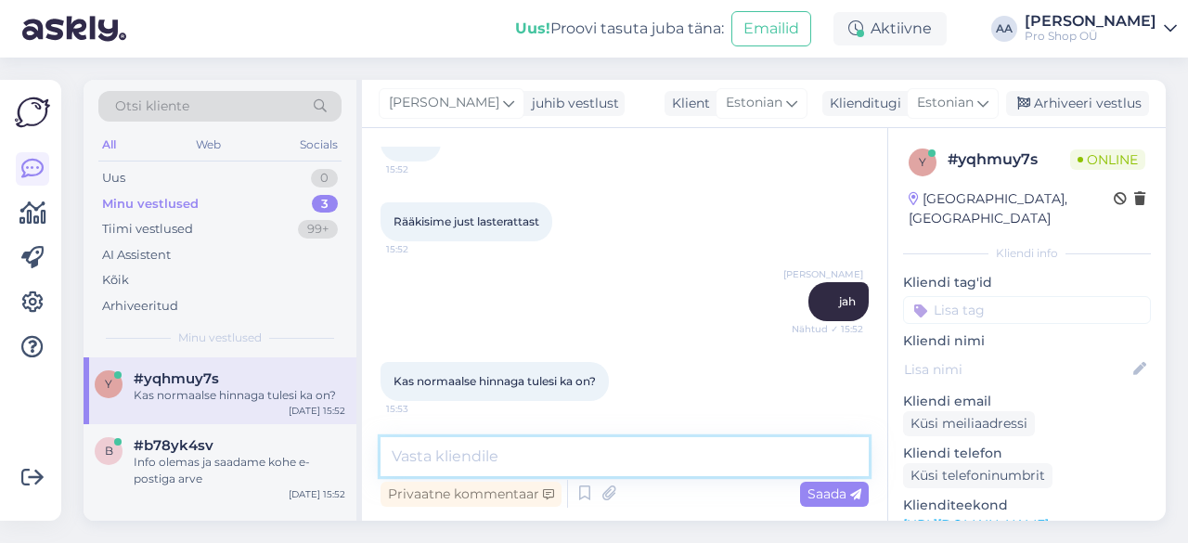
click at [544, 448] on textarea at bounding box center [625, 456] width 488 height 39
click at [507, 460] on textarea at bounding box center [625, 456] width 488 height 39
paste textarea "[URL][DOMAIN_NAME]"
type textarea "Tulede valik on meil üsna lai: [URL][DOMAIN_NAME]"
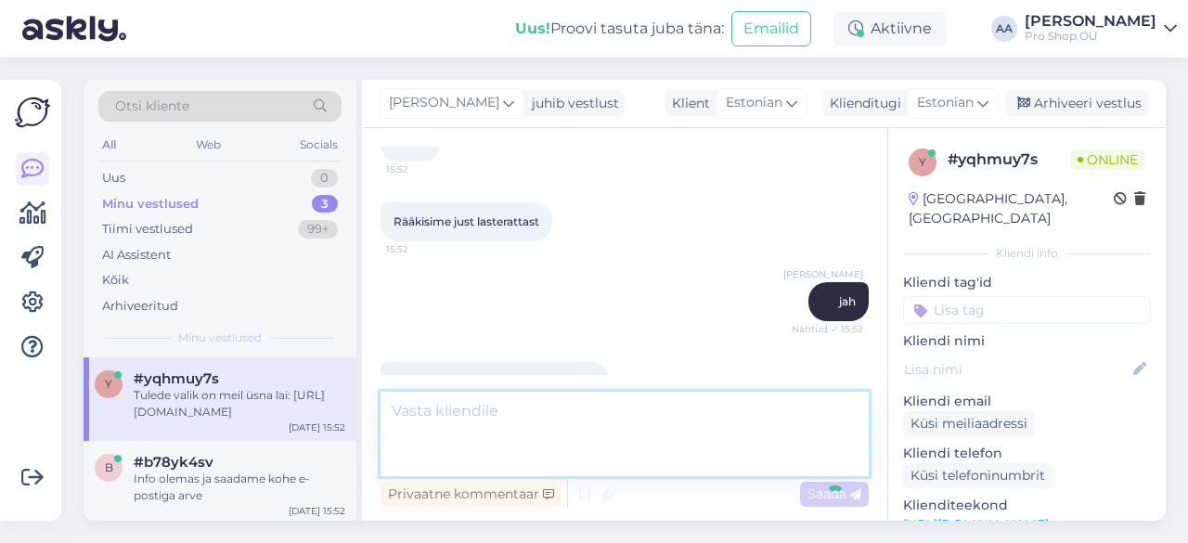
scroll to position [236, 0]
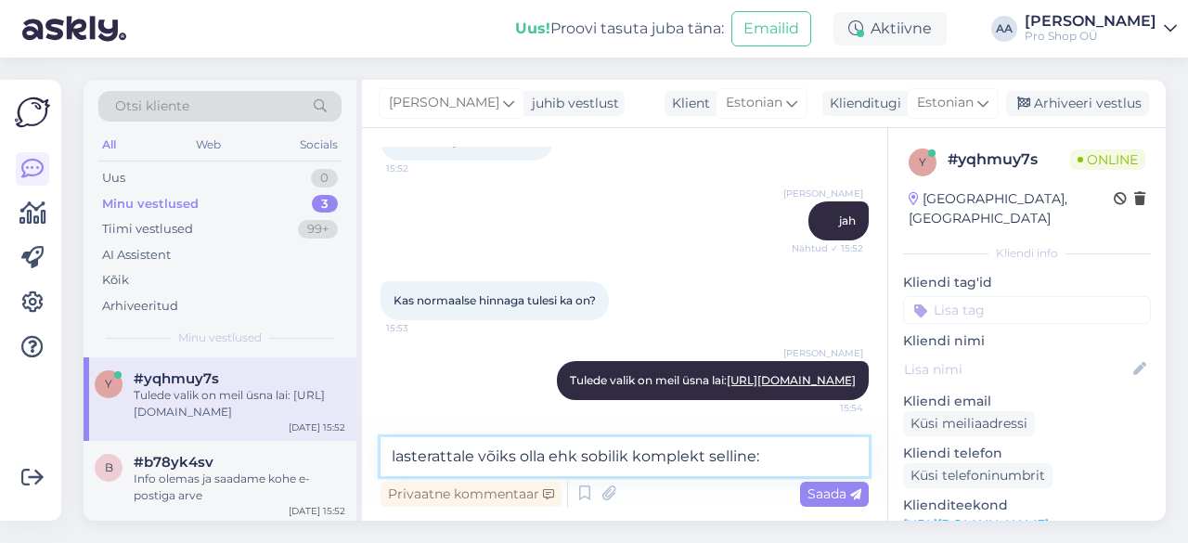
paste textarea "[URL][DOMAIN_NAME]"
type textarea "lasterattale võiks olla ehk sobilik komplekt selline: [URL][DOMAIN_NAME]"
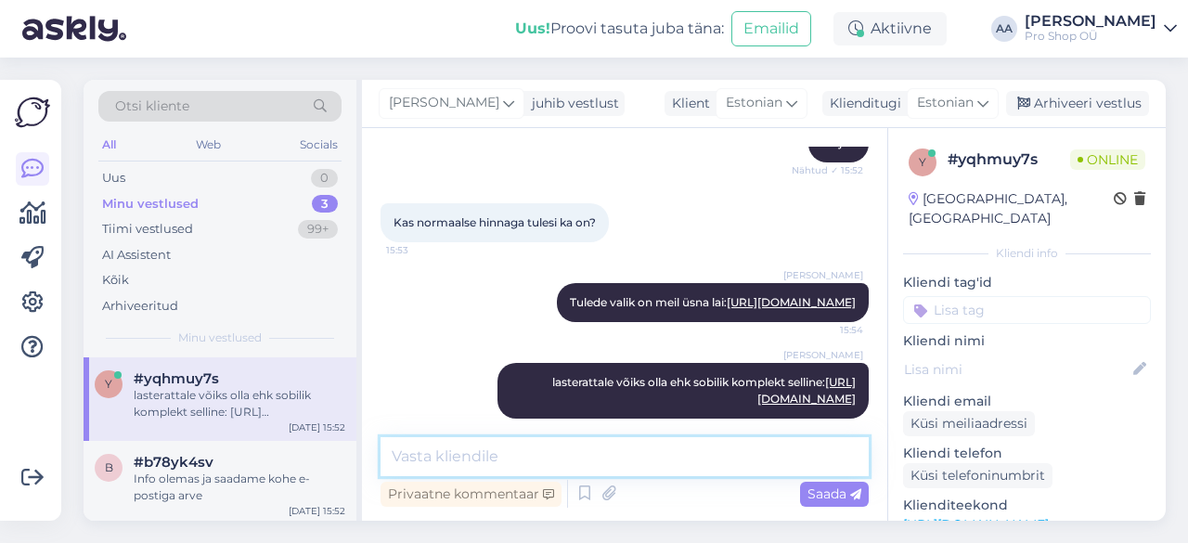
scroll to position [349, 0]
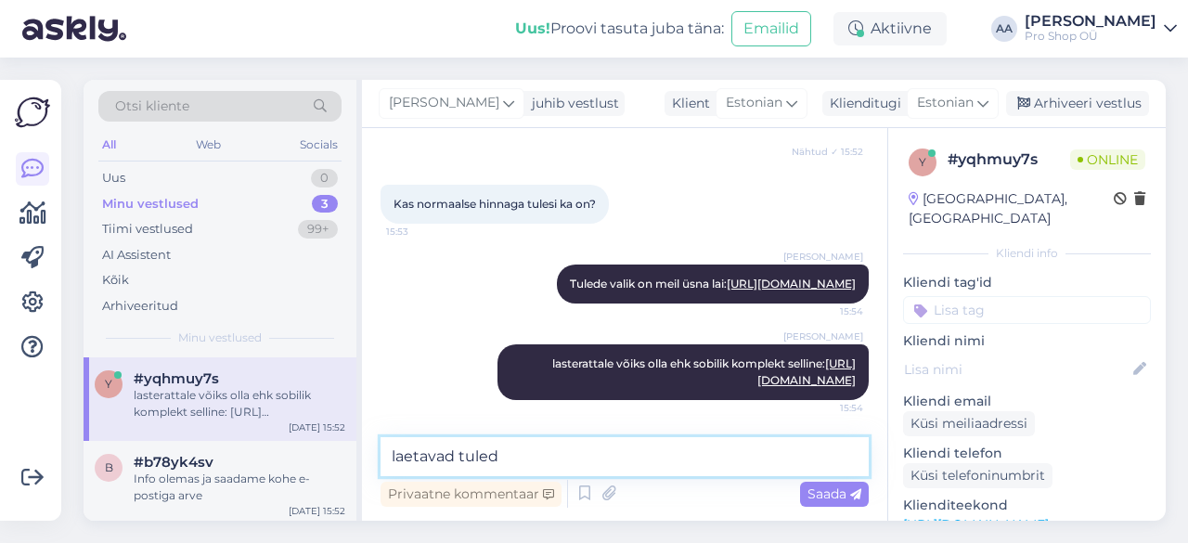
click at [394, 452] on textarea "laetavad tuled" at bounding box center [625, 456] width 488 height 39
type textarea "kummiga kinnitatavad ja laetavad tuled"
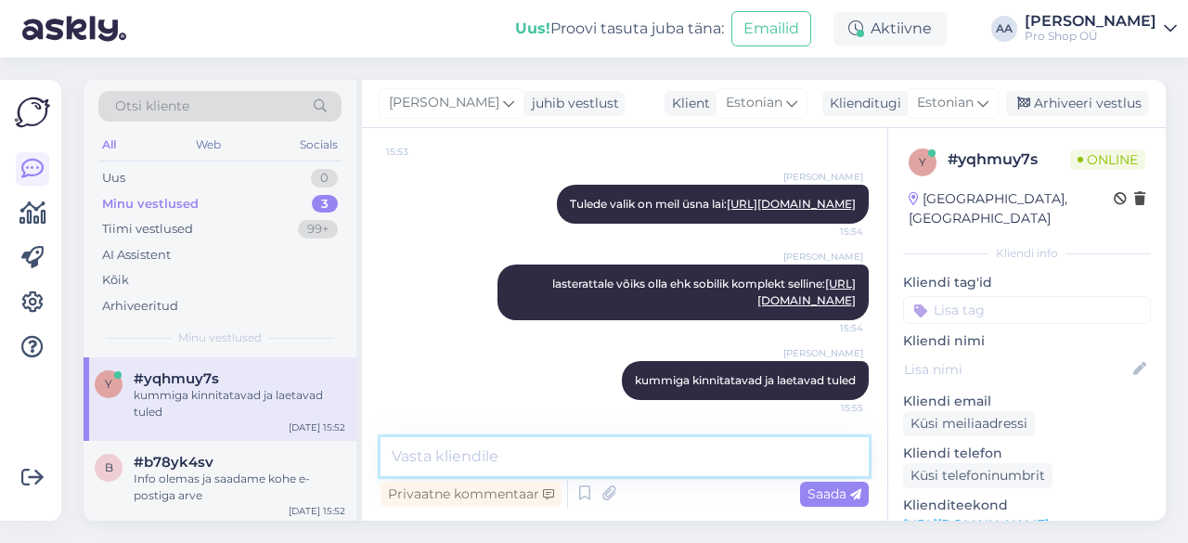
click at [538, 452] on textarea at bounding box center [625, 456] width 488 height 39
type textarea "neid on [PERSON_NAME] või musta korpusega"
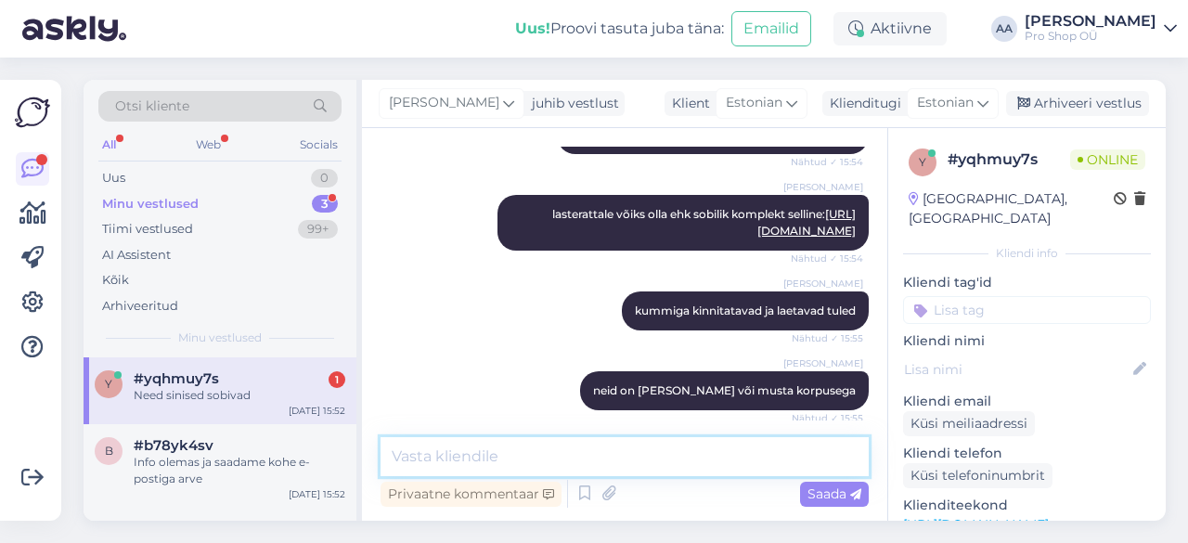
scroll to position [446, 0]
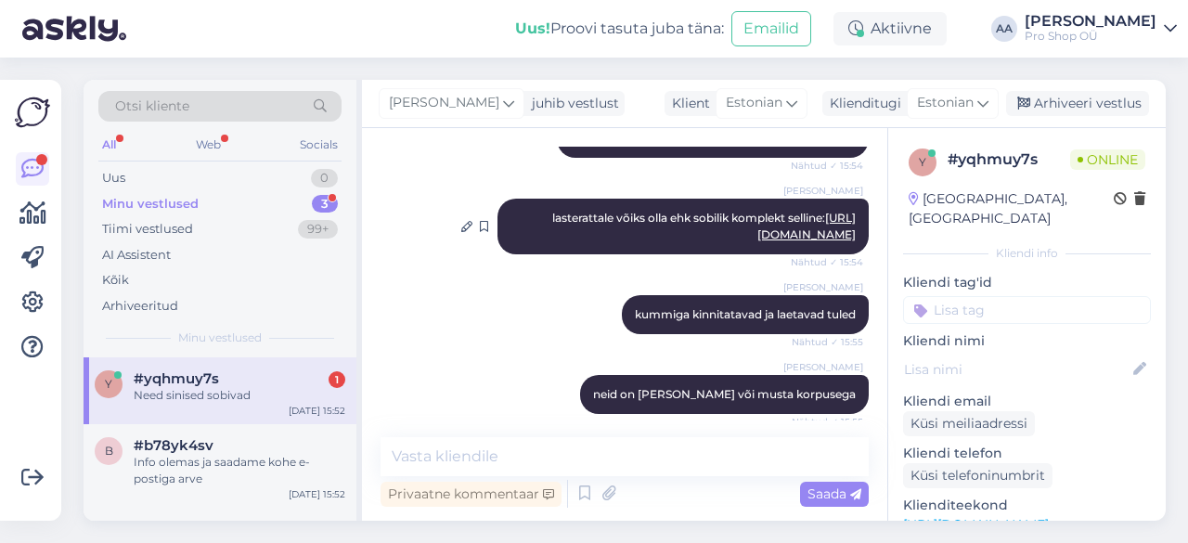
click at [778, 241] on link "[URL][DOMAIN_NAME]" at bounding box center [807, 226] width 98 height 31
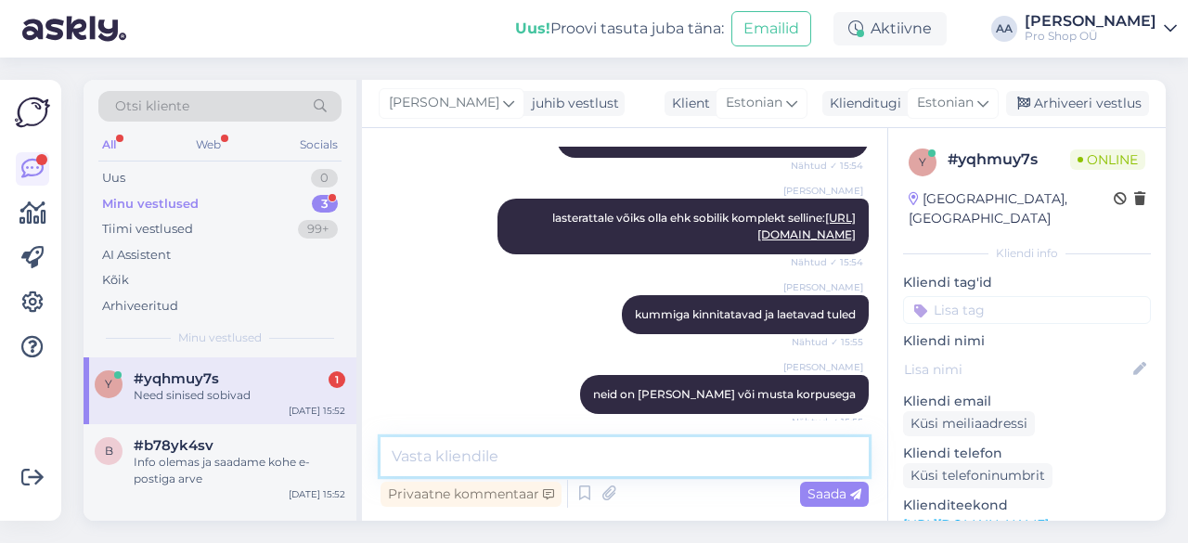
click at [503, 455] on textarea at bounding box center [625, 456] width 488 height 39
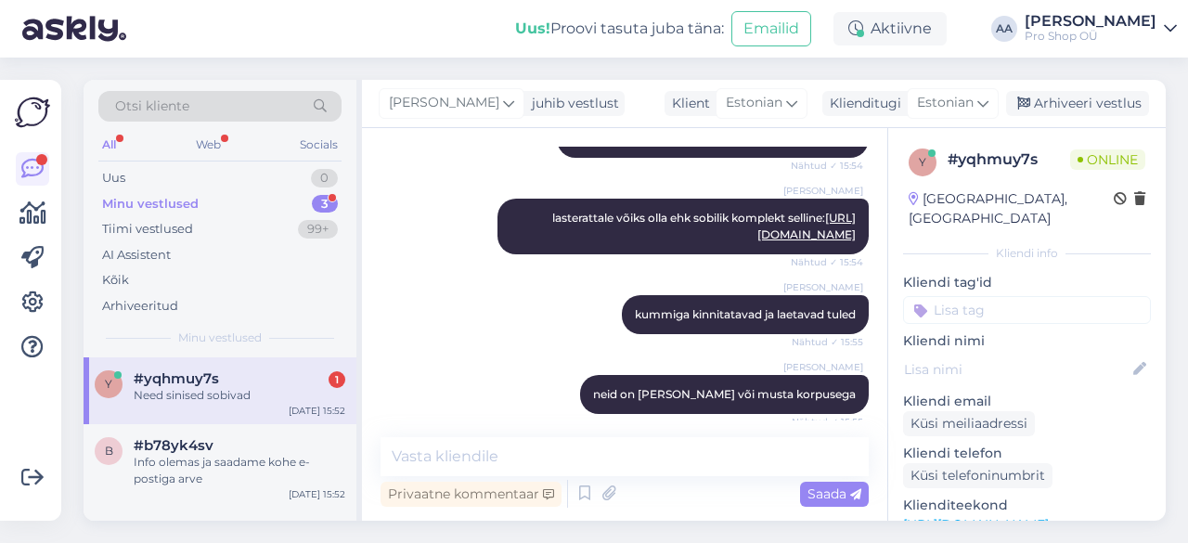
click at [220, 387] on div "Need sinised sobivad" at bounding box center [240, 395] width 212 height 17
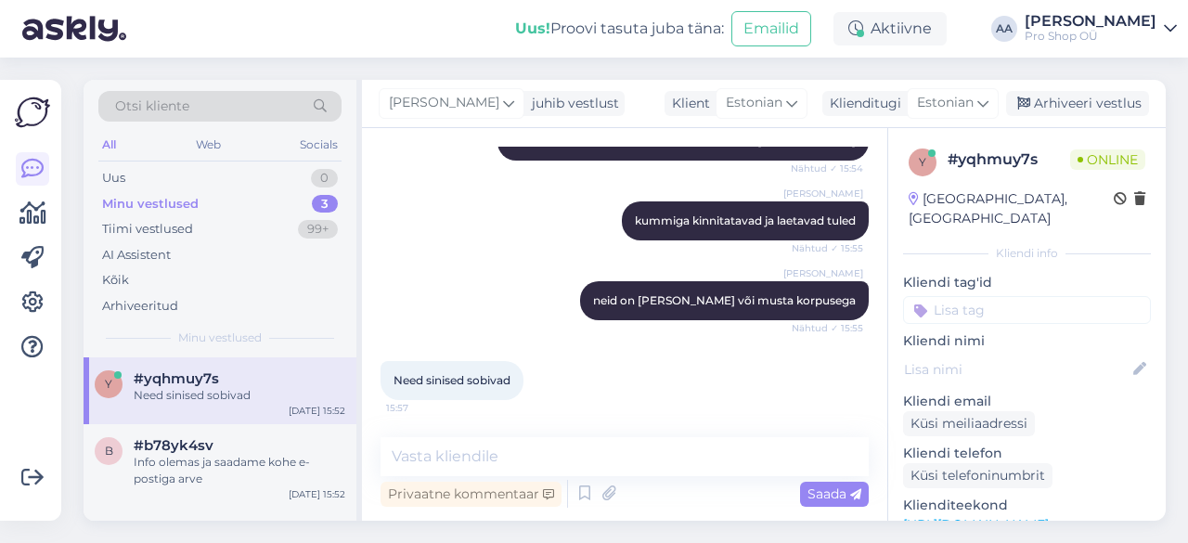
scroll to position [589, 0]
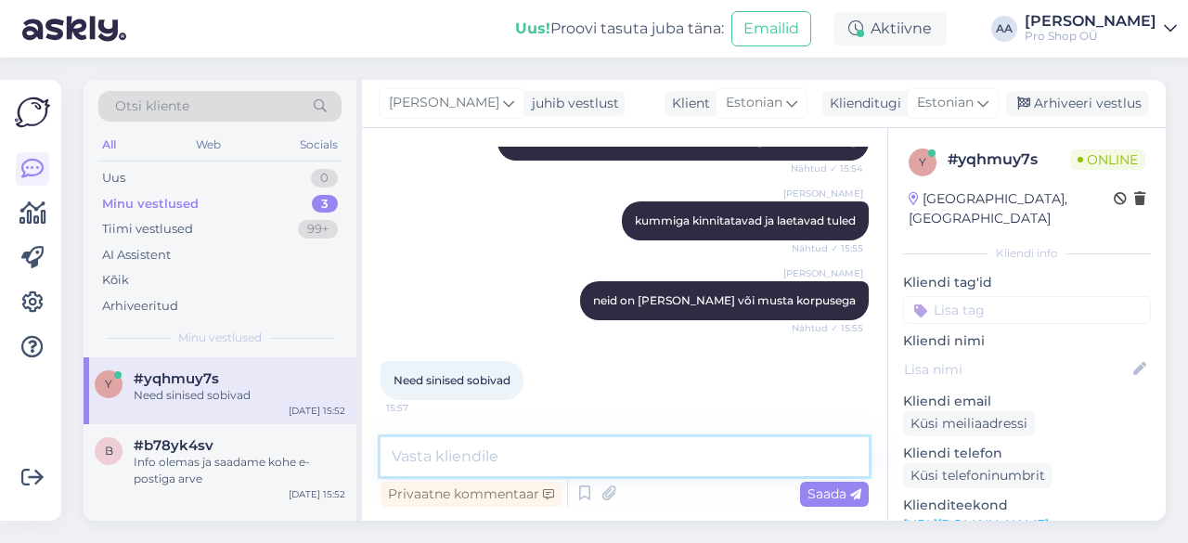
click at [642, 461] on textarea at bounding box center [625, 456] width 488 height 39
type textarea "M"
type textarea "Veel oskan juurde pakkuda rattalukku"
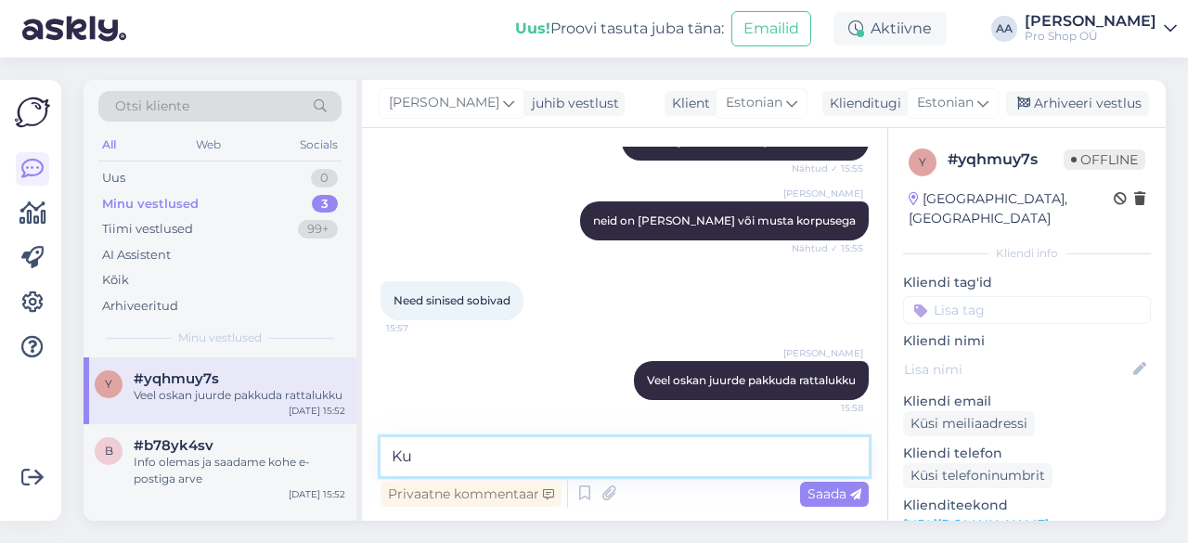
type textarea "K"
type textarea "A"
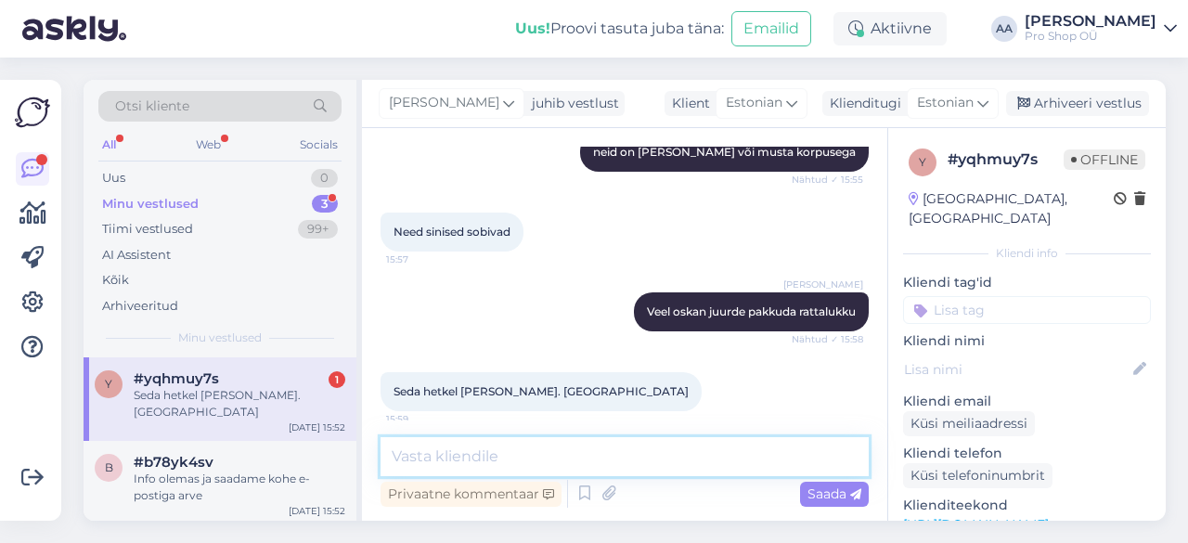
scroll to position [748, 0]
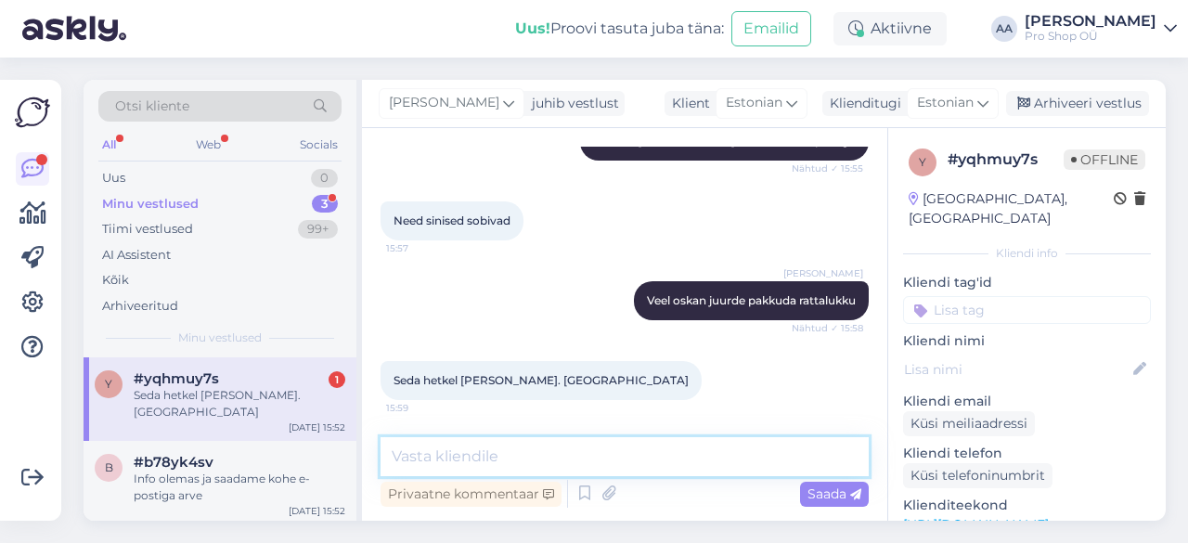
click at [460, 452] on textarea at bounding box center [625, 456] width 488 height 39
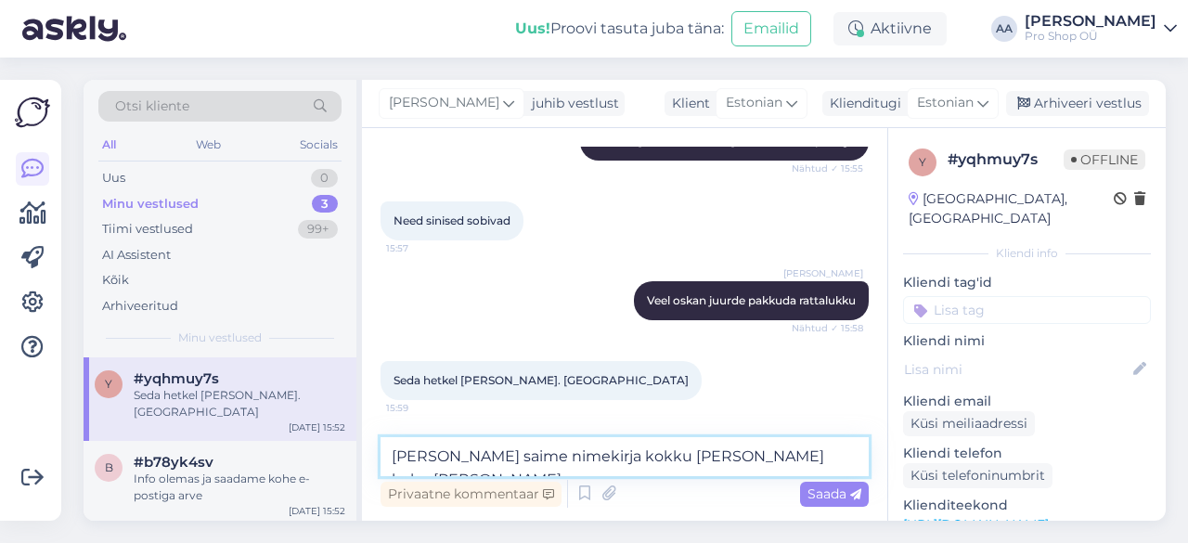
type textarea "Siis saime nimekirja kokku [PERSON_NAME] kohe [PERSON_NAME]"
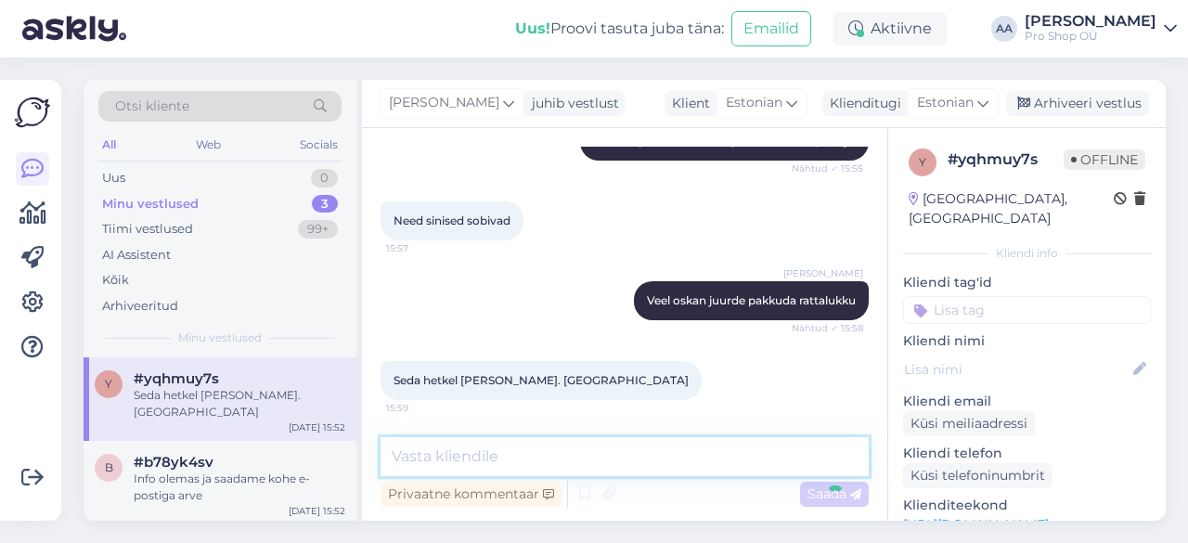
scroll to position [828, 0]
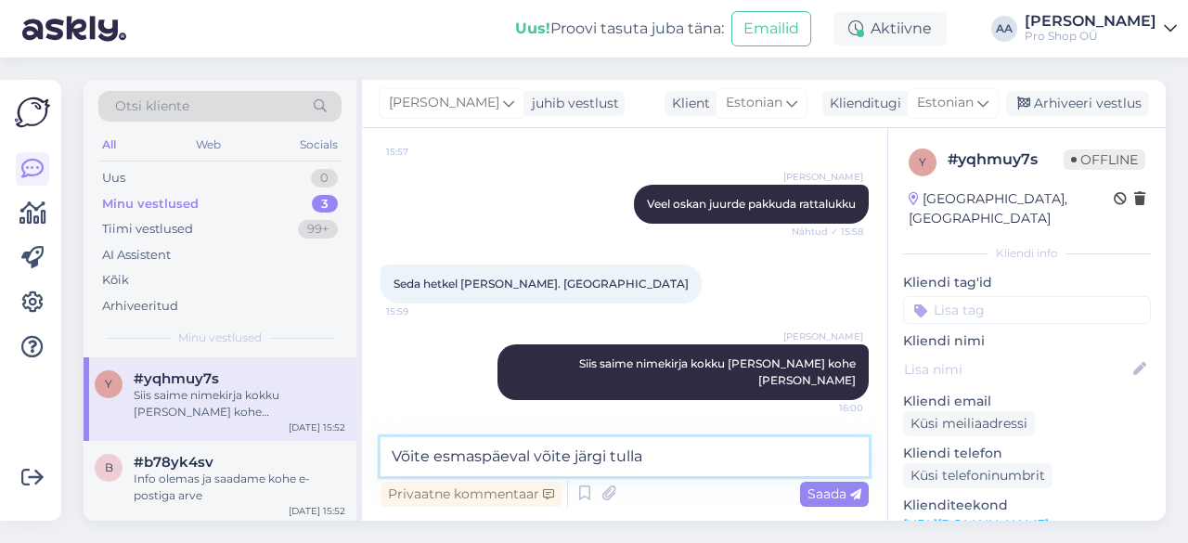
type textarea "Võite esmaspäeval võite järgi tulla."
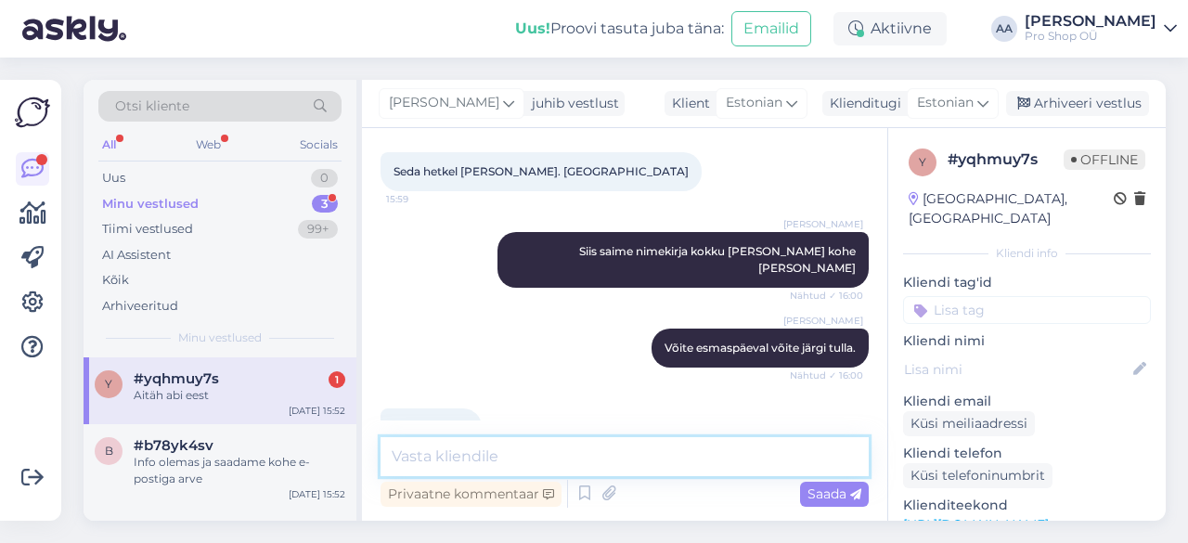
scroll to position [988, 0]
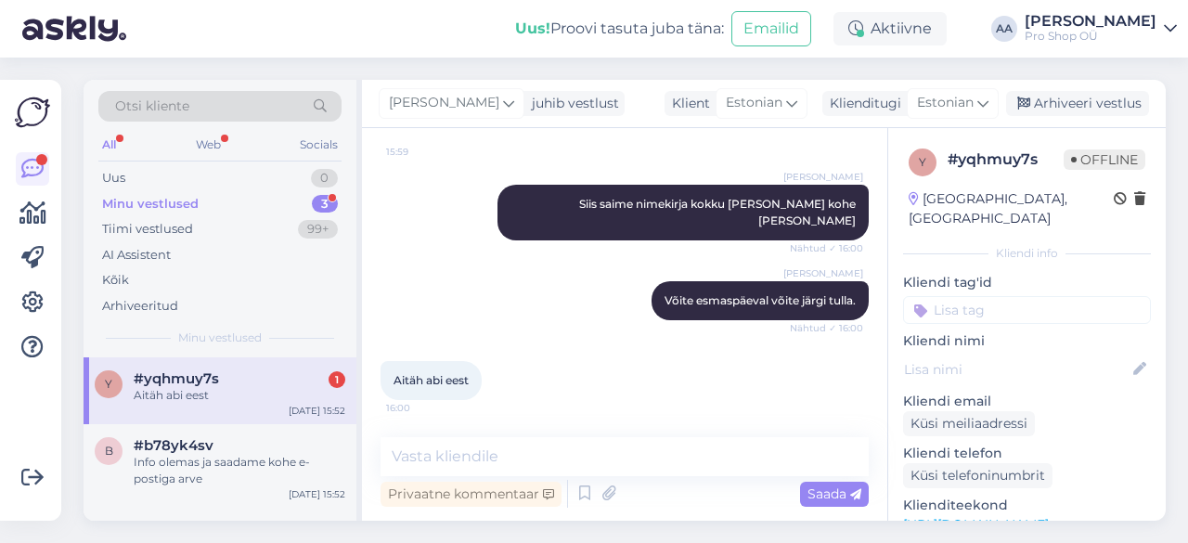
click at [206, 370] on span "#yqhmuy7s" at bounding box center [176, 378] width 85 height 17
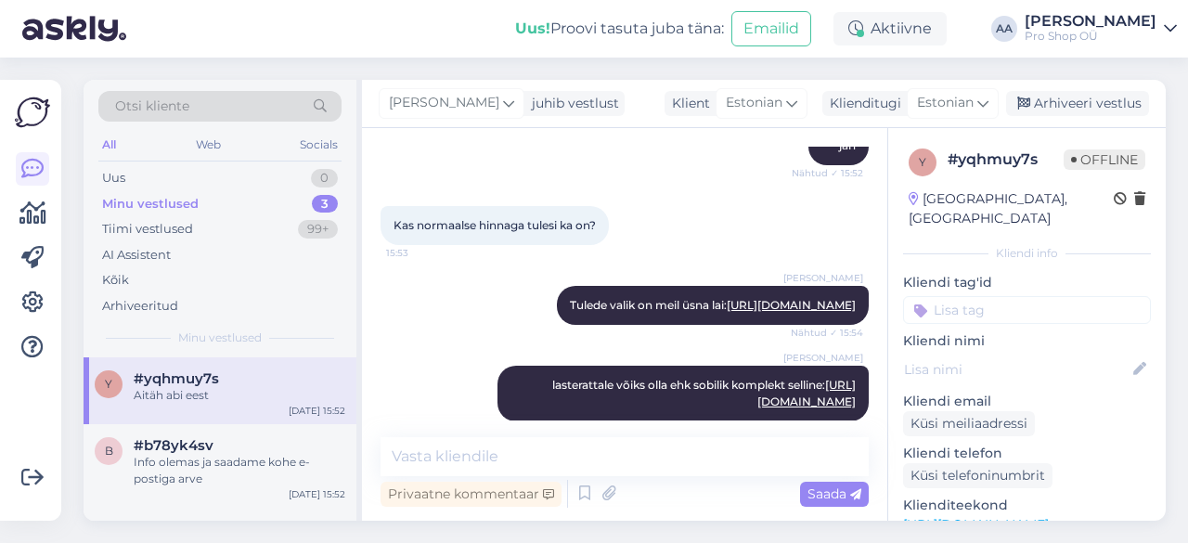
scroll to position [0, 0]
